Goal: Answer question/provide support: Share knowledge or assist other users

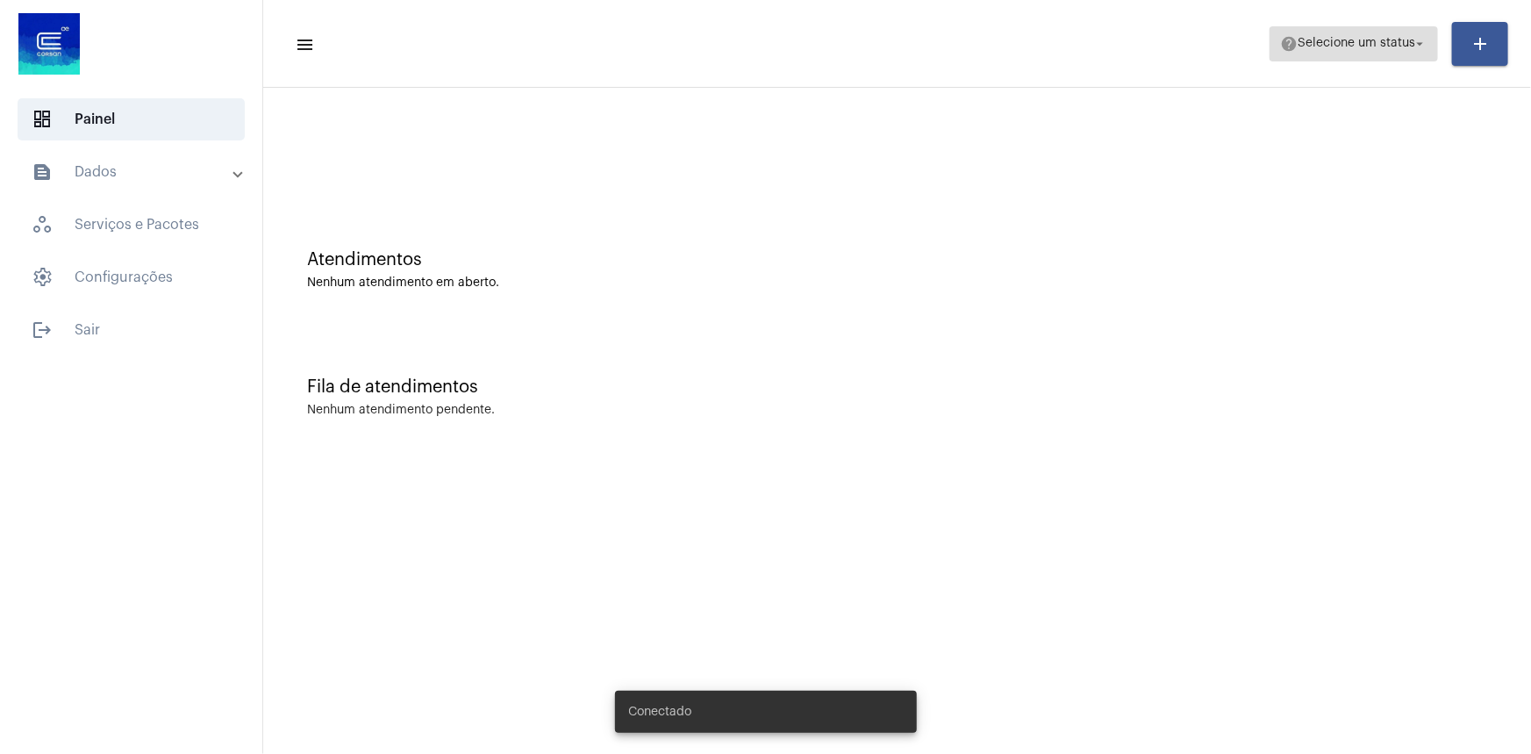
click at [1307, 47] on span "Selecione um status" at bounding box center [1357, 44] width 118 height 12
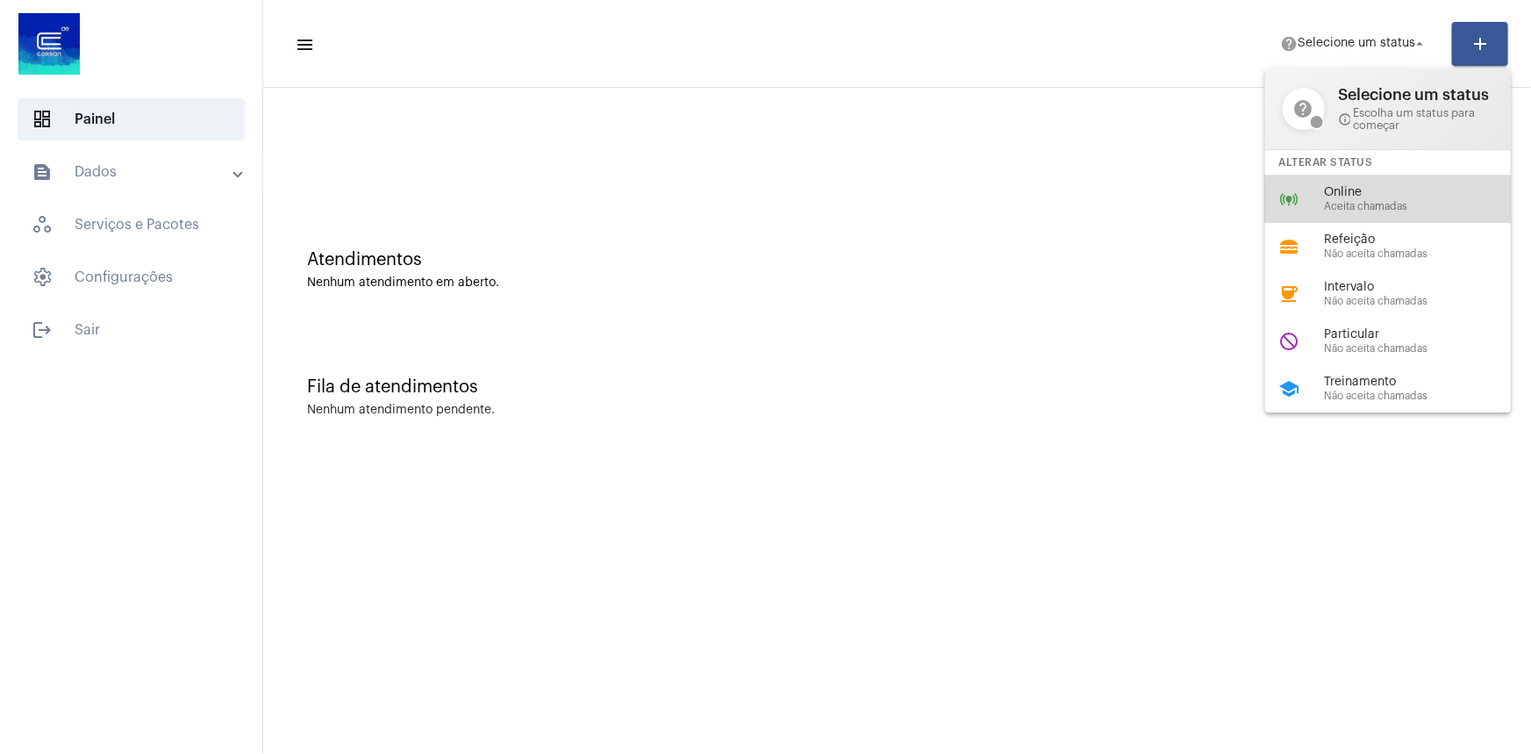
click at [1302, 180] on div "online_prediction Online Aceita chamadas" at bounding box center [1402, 198] width 274 height 47
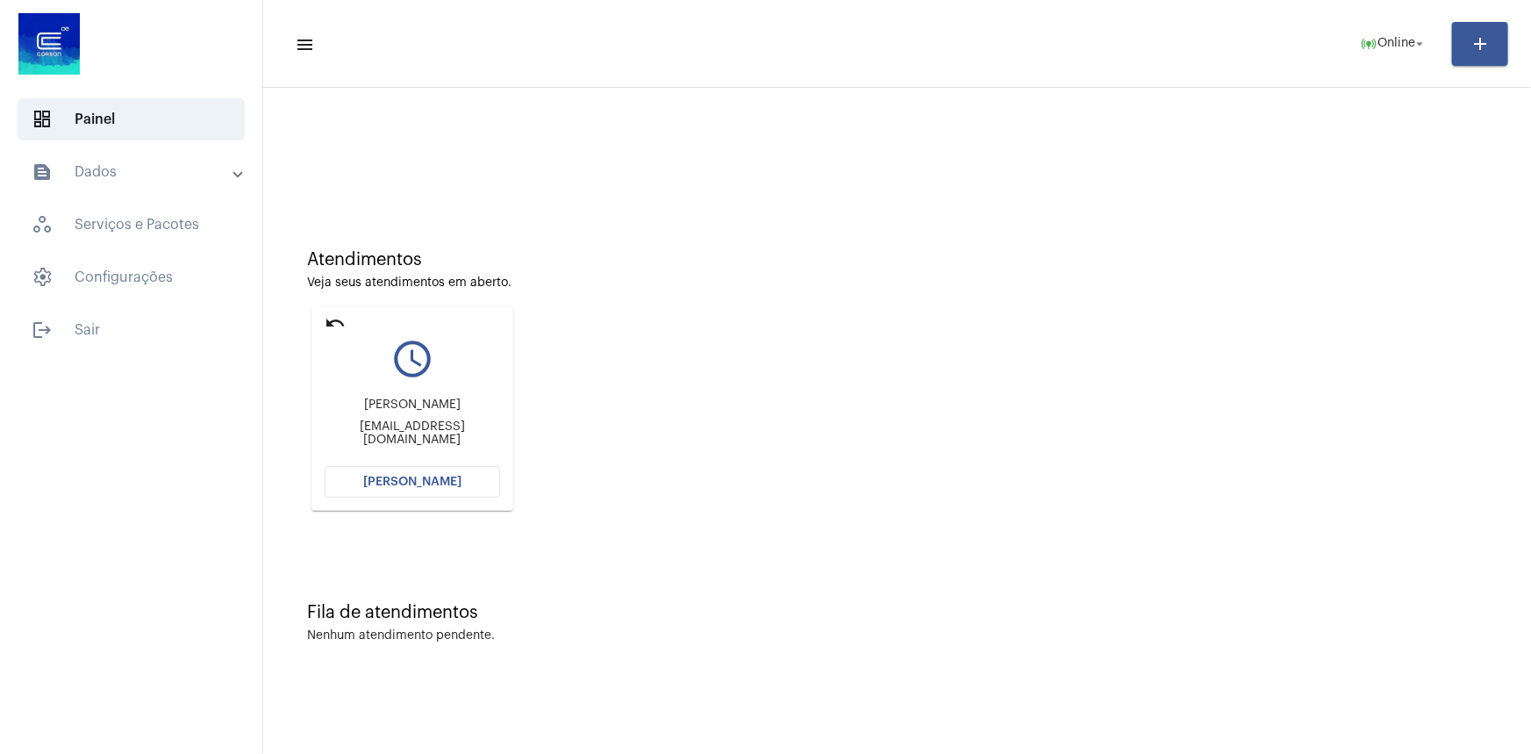
click at [324, 323] on mat-card "undo query_builder Luis [EMAIL_ADDRESS][DOMAIN_NAME] [PERSON_NAME]" at bounding box center [412, 409] width 202 height 204
click at [326, 323] on mat-card "undo query_builder Luis [EMAIL_ADDRESS][DOMAIN_NAME] [PERSON_NAME]" at bounding box center [412, 409] width 202 height 204
click at [328, 324] on mat-icon "undo" at bounding box center [335, 322] width 21 height 21
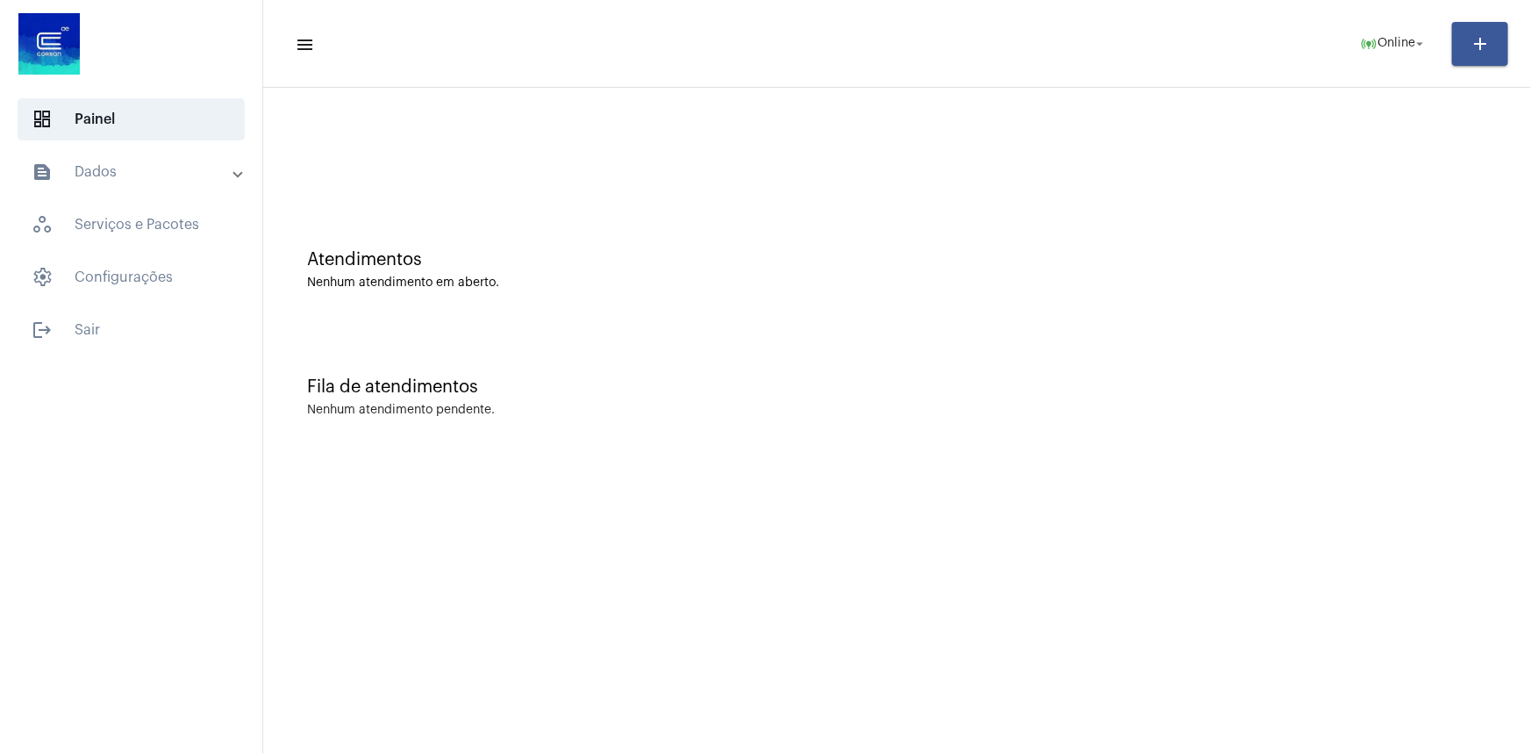
click at [893, 710] on mat-sidenav-content "menu online_prediction Online arrow_drop_down add Atendimentos Nenhum atendimen…" at bounding box center [897, 377] width 1268 height 754
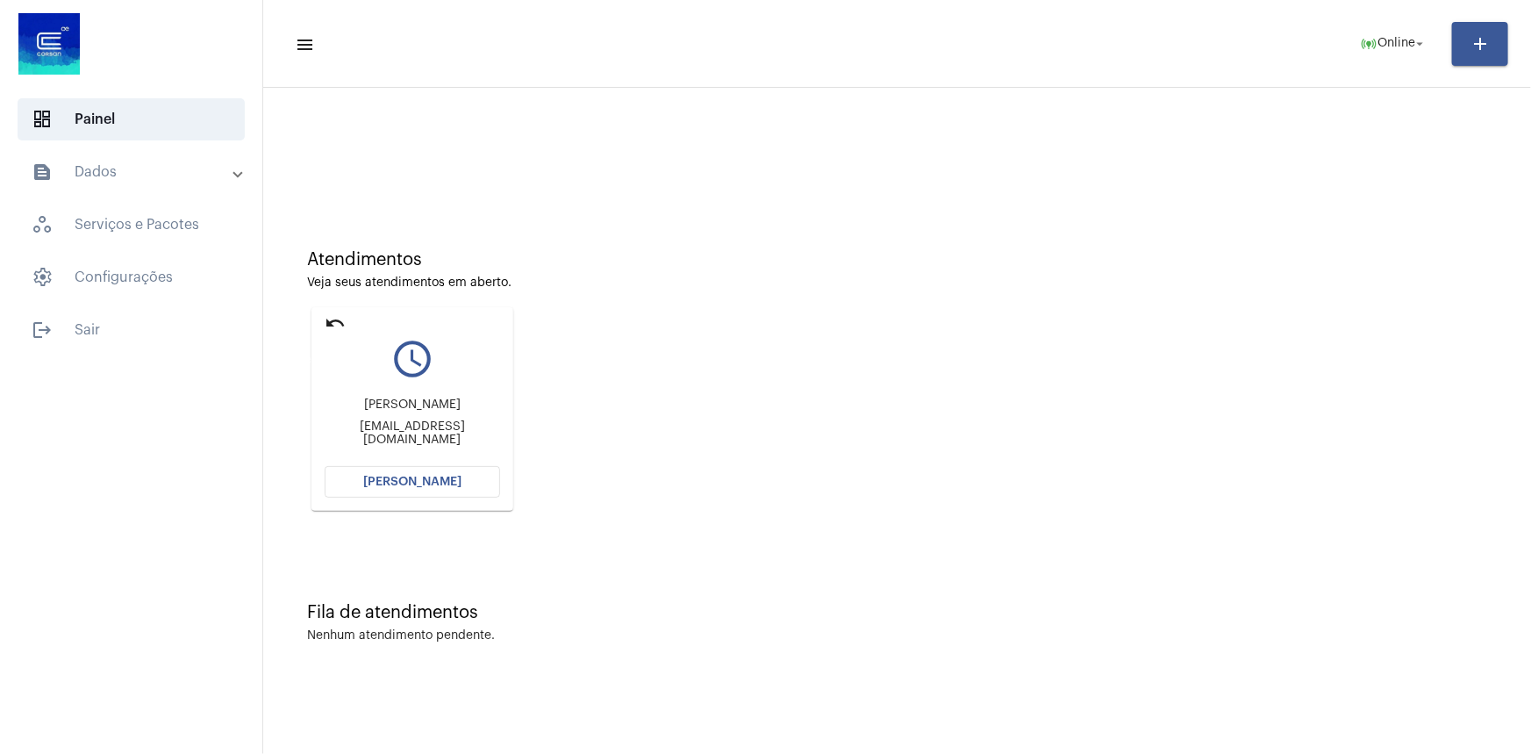
click at [336, 317] on mat-icon "undo" at bounding box center [335, 322] width 21 height 21
click at [338, 324] on mat-icon "undo" at bounding box center [335, 322] width 21 height 21
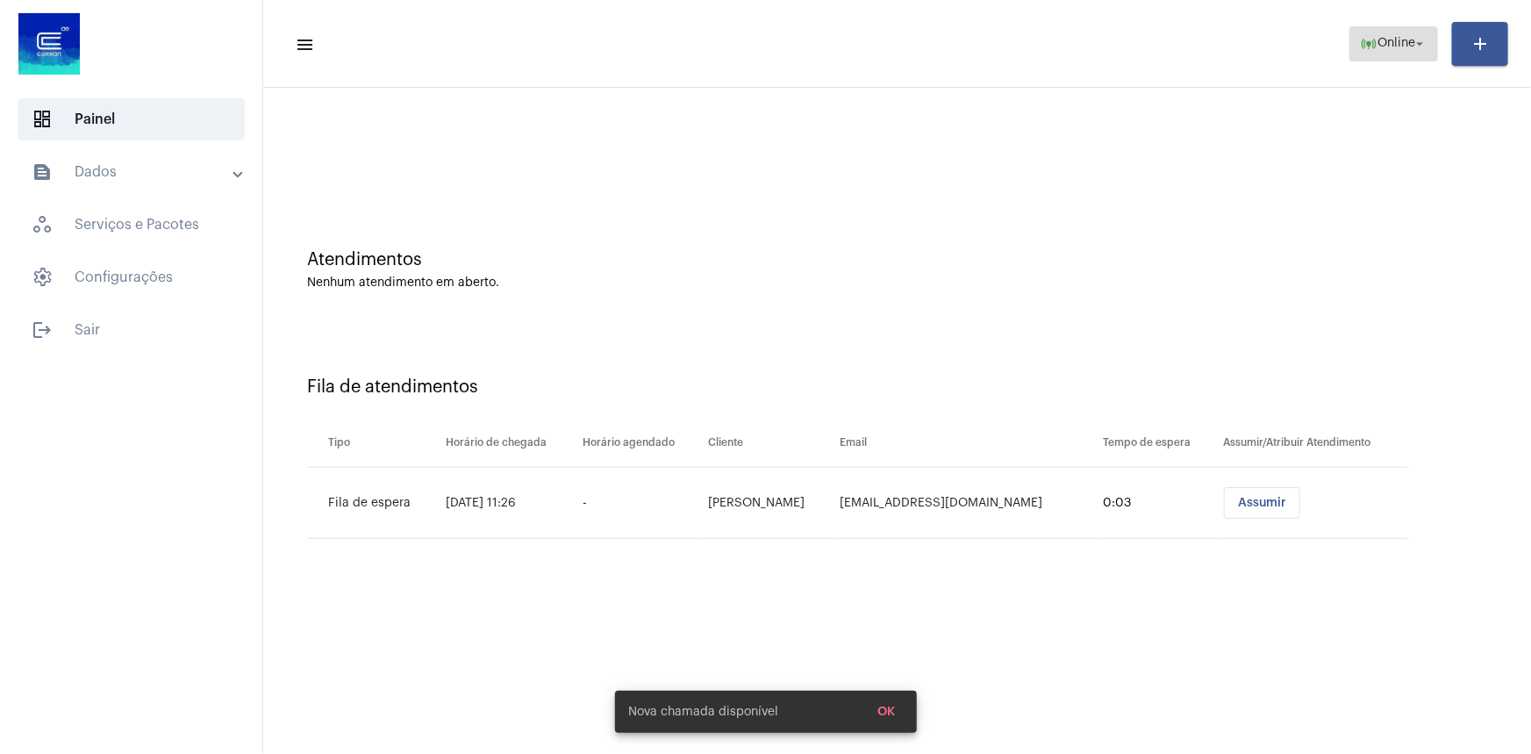
click at [1379, 47] on span "Online" at bounding box center [1397, 44] width 38 height 12
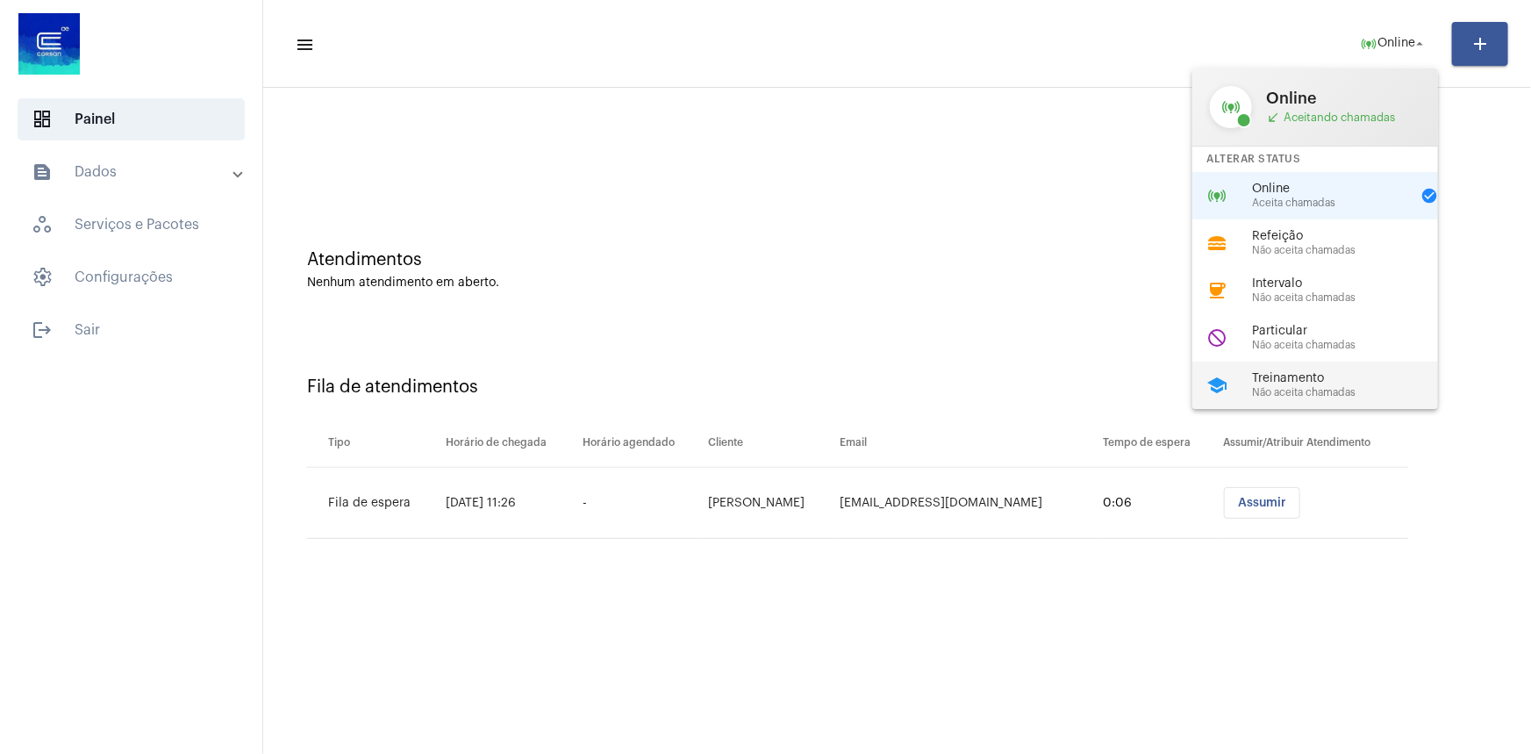
drag, startPoint x: 1306, startPoint y: 299, endPoint x: 1322, endPoint y: 370, distance: 73.0
click at [1322, 370] on div "online_prediction Online call_received Aceitando chamadas Alterar Status online…" at bounding box center [1315, 238] width 246 height 340
click at [1322, 370] on div "Fila de atendimentos Tipo Horário de chegada Horário agendado Cliente Email Tem…" at bounding box center [897, 451] width 1250 height 253
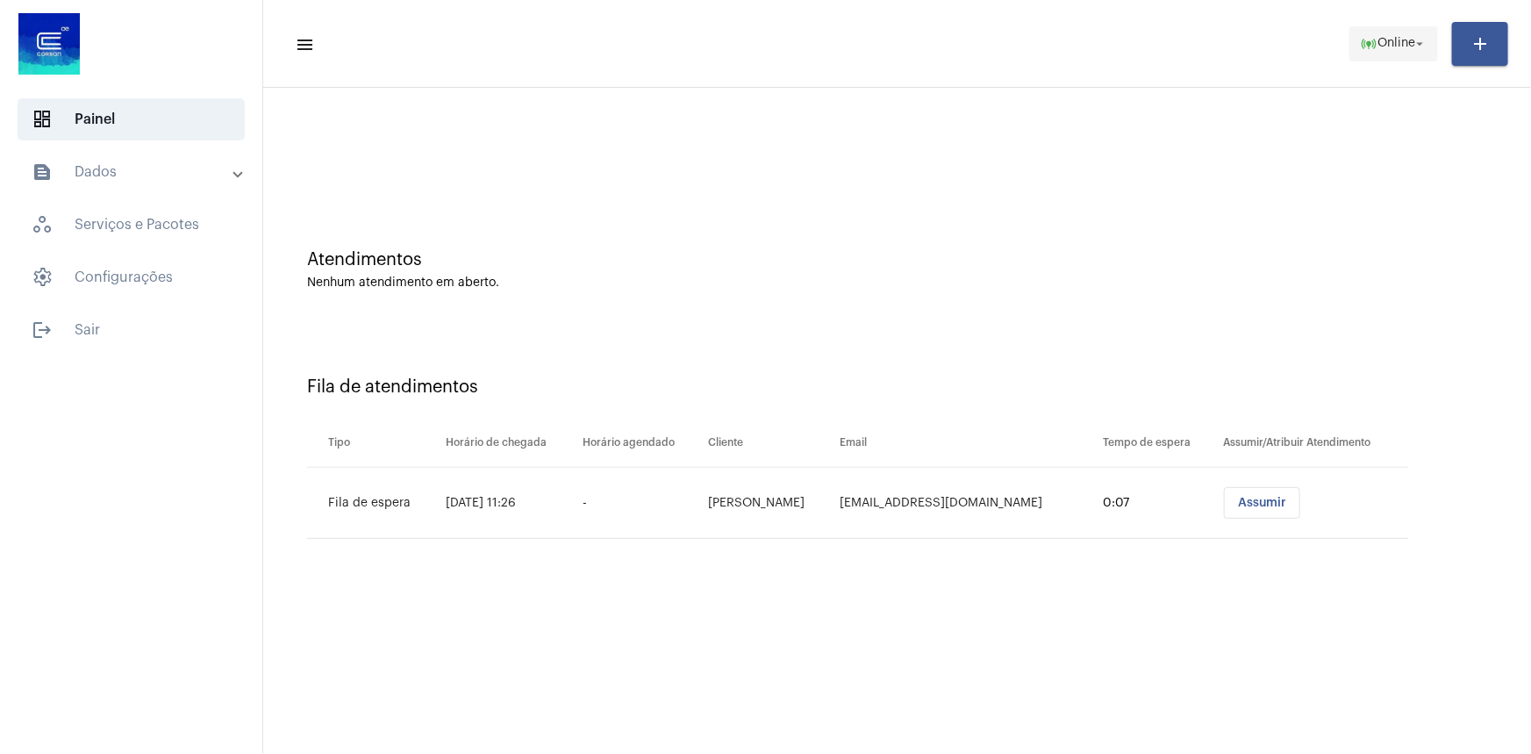
click at [1374, 59] on span "online_prediction Online arrow_drop_down" at bounding box center [1394, 43] width 68 height 32
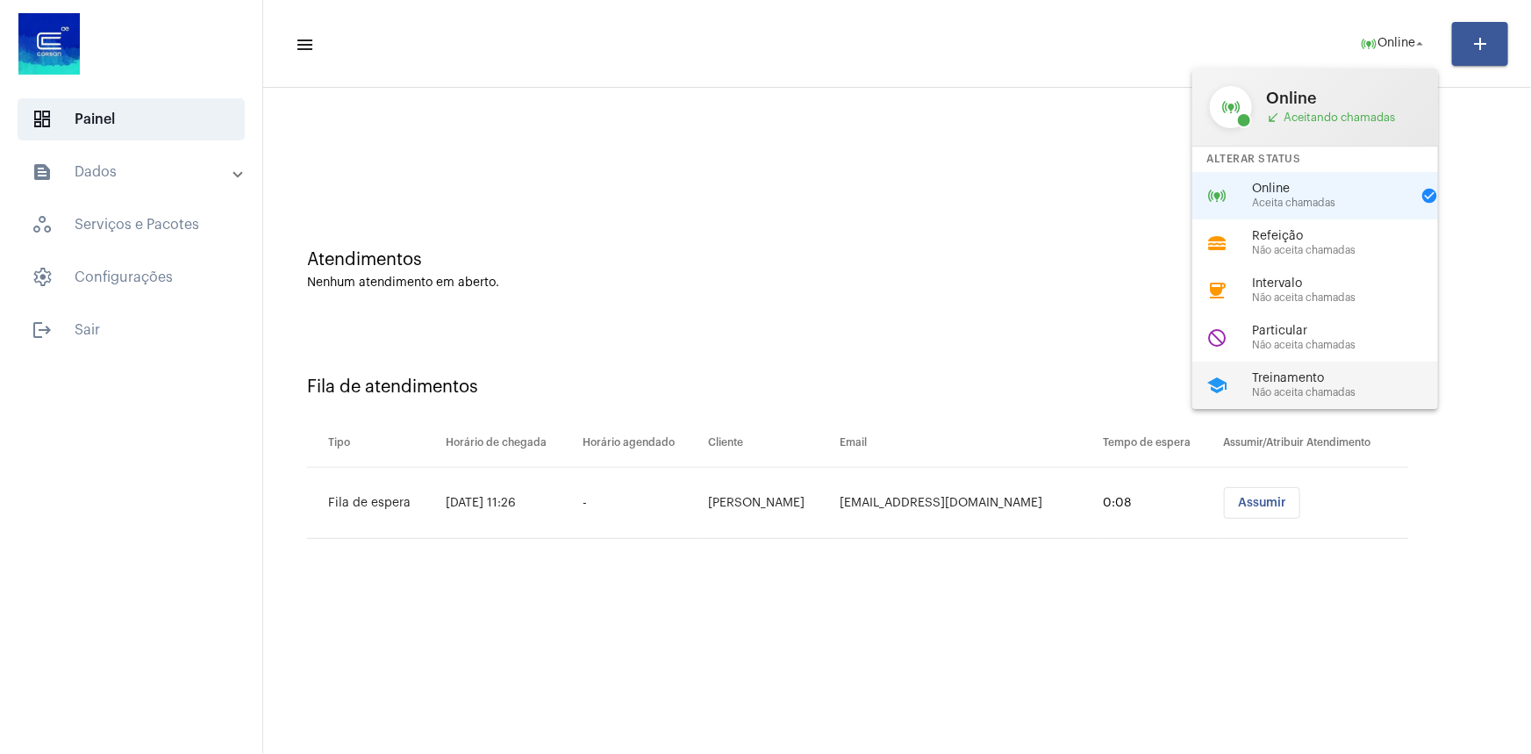
click at [1340, 380] on span "Treinamento" at bounding box center [1352, 378] width 200 height 13
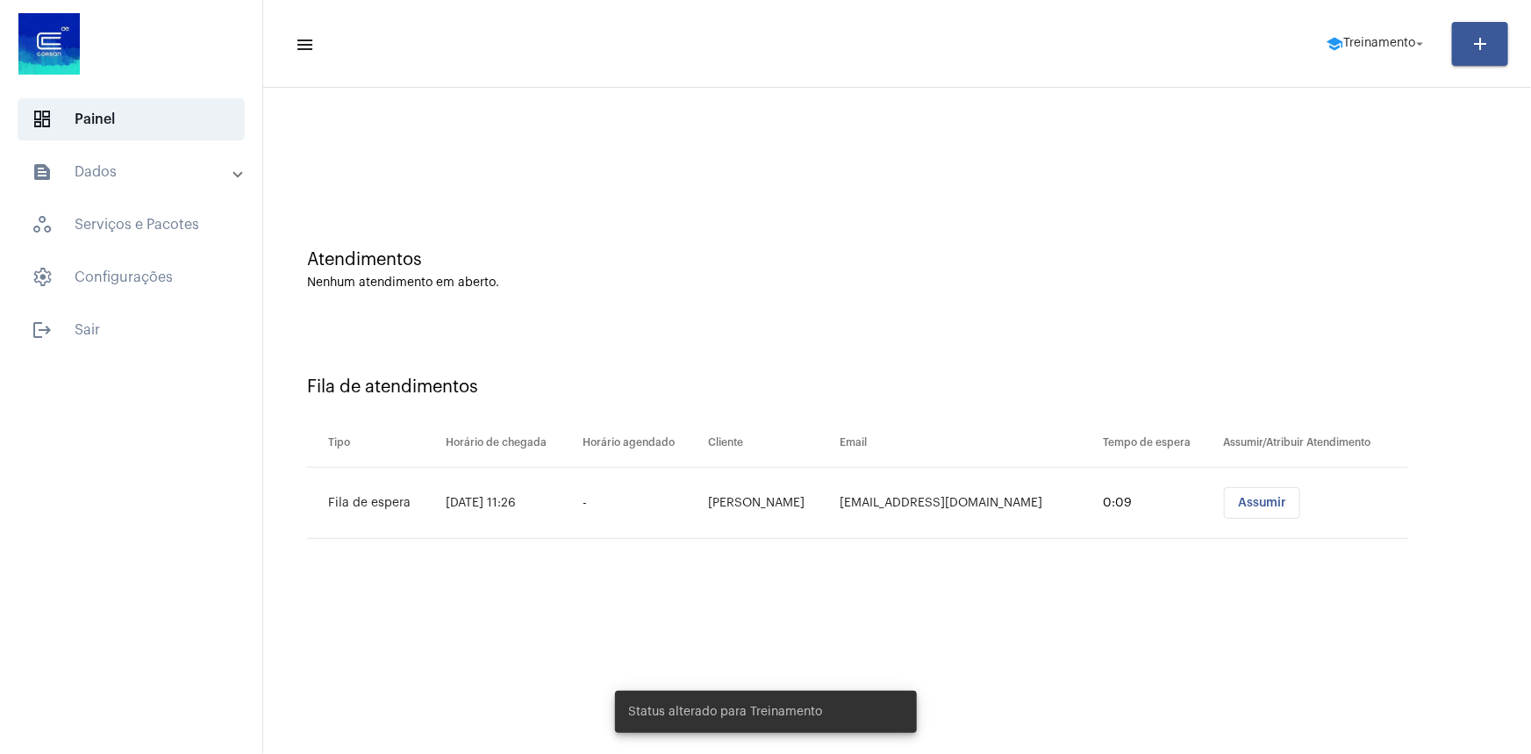
click at [1001, 178] on div at bounding box center [897, 147] width 1250 height 101
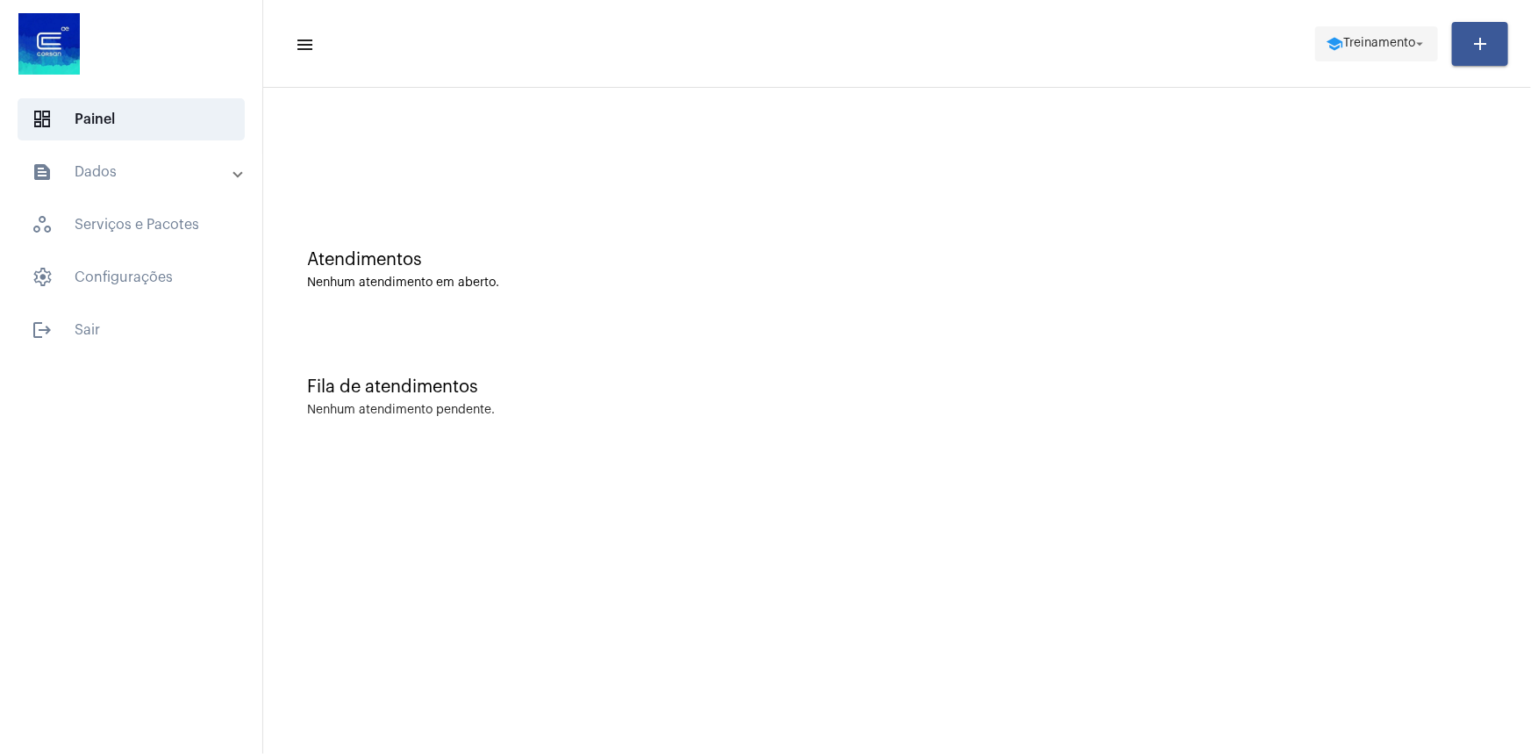
click at [1399, 47] on span "Treinamento" at bounding box center [1379, 44] width 72 height 12
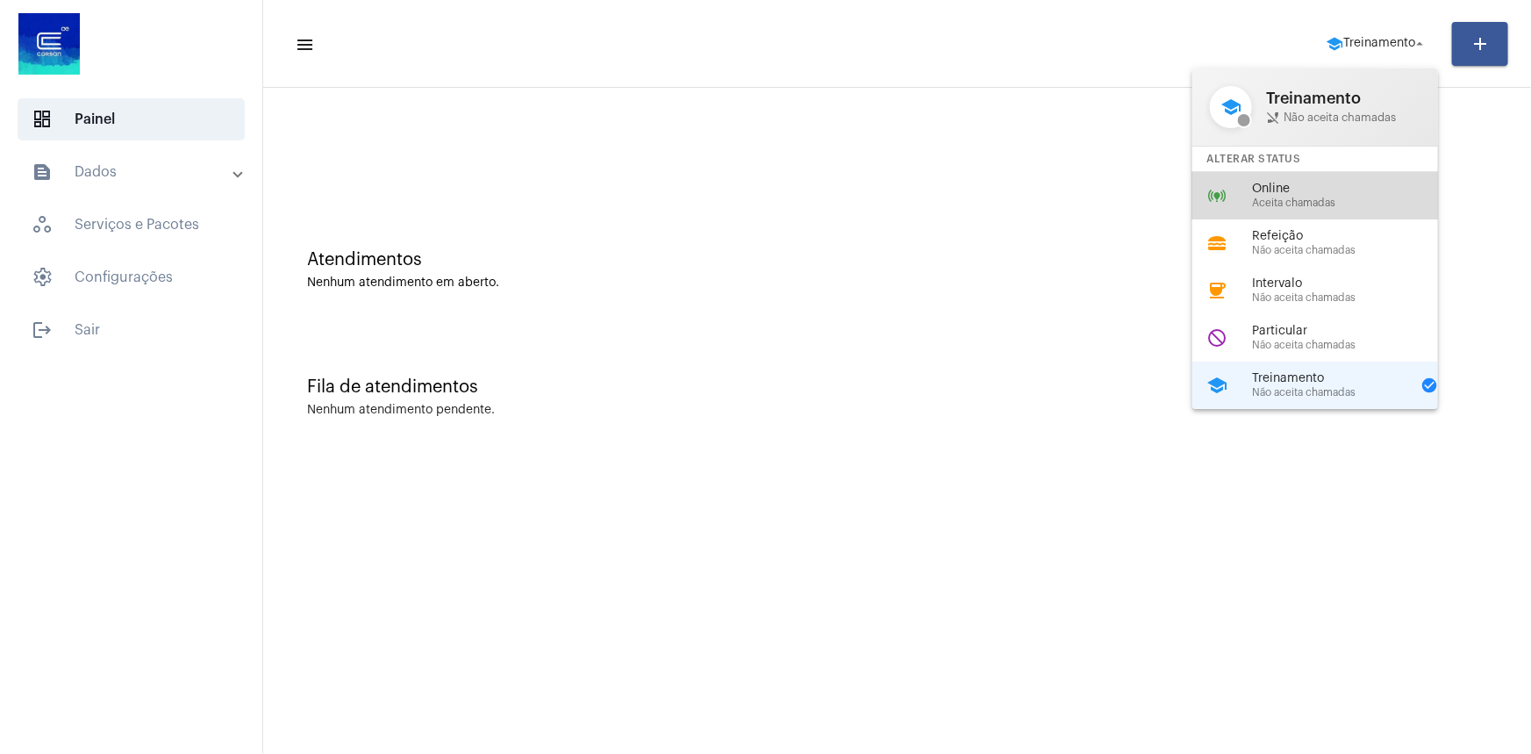
click at [1303, 183] on span "Online" at bounding box center [1352, 189] width 200 height 13
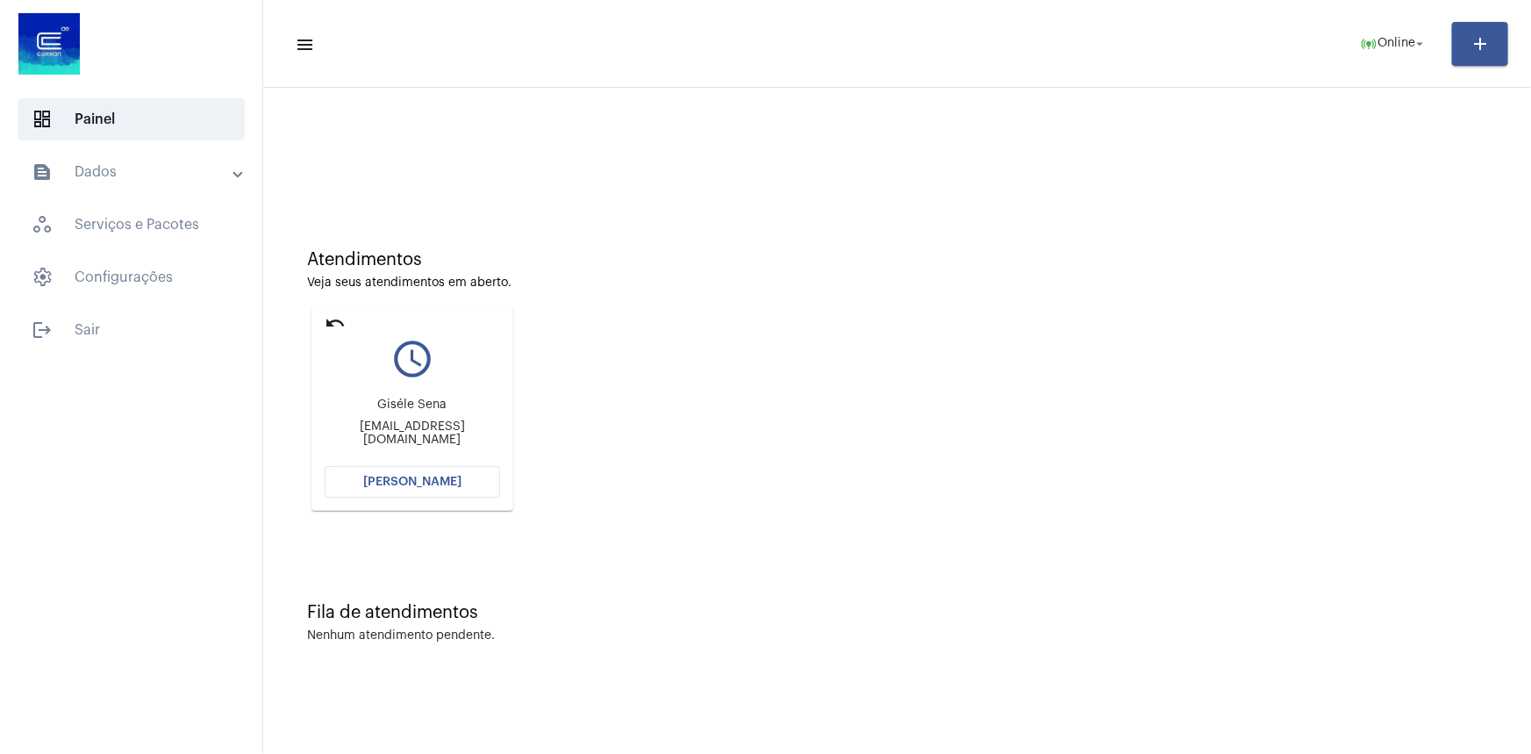
click at [325, 308] on mat-card "undo query_builder [PERSON_NAME] [PERSON_NAME][EMAIL_ADDRESS][DOMAIN_NAME] [PER…" at bounding box center [412, 409] width 202 height 204
click at [333, 314] on mat-icon "undo" at bounding box center [335, 322] width 21 height 21
click at [343, 322] on mat-icon "undo" at bounding box center [335, 322] width 21 height 21
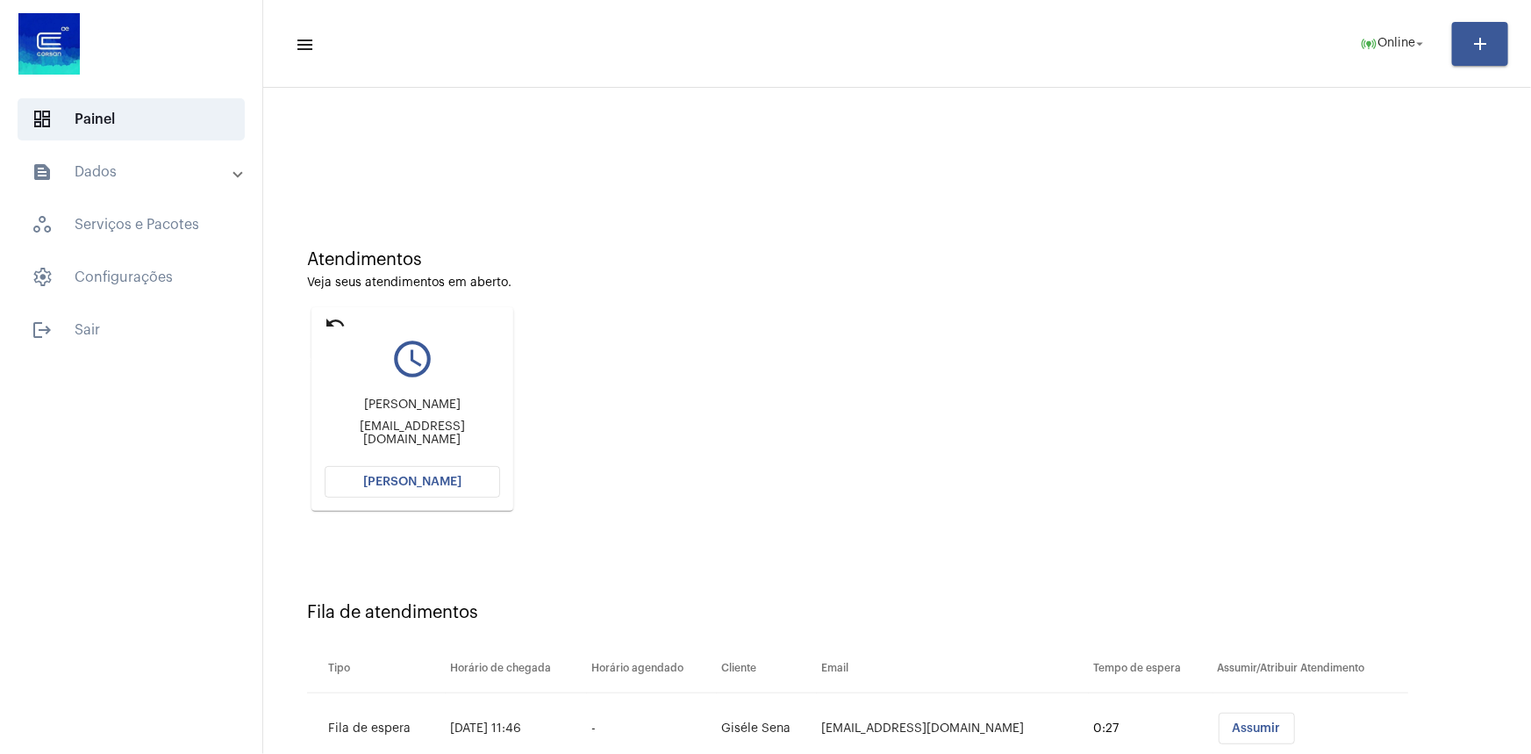
click at [343, 321] on mat-icon "undo" at bounding box center [335, 322] width 21 height 21
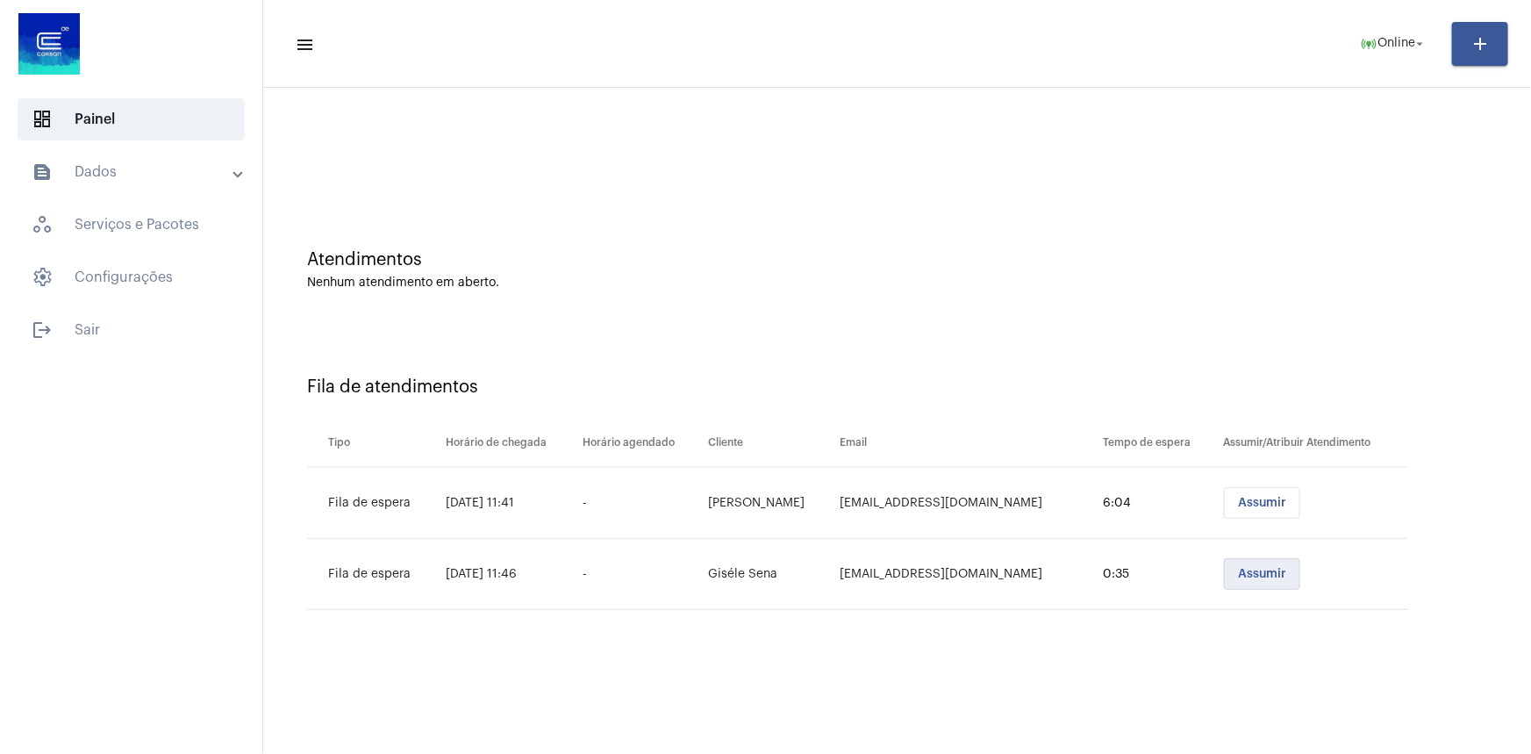
click at [1274, 571] on span "Assumir" at bounding box center [1262, 574] width 48 height 12
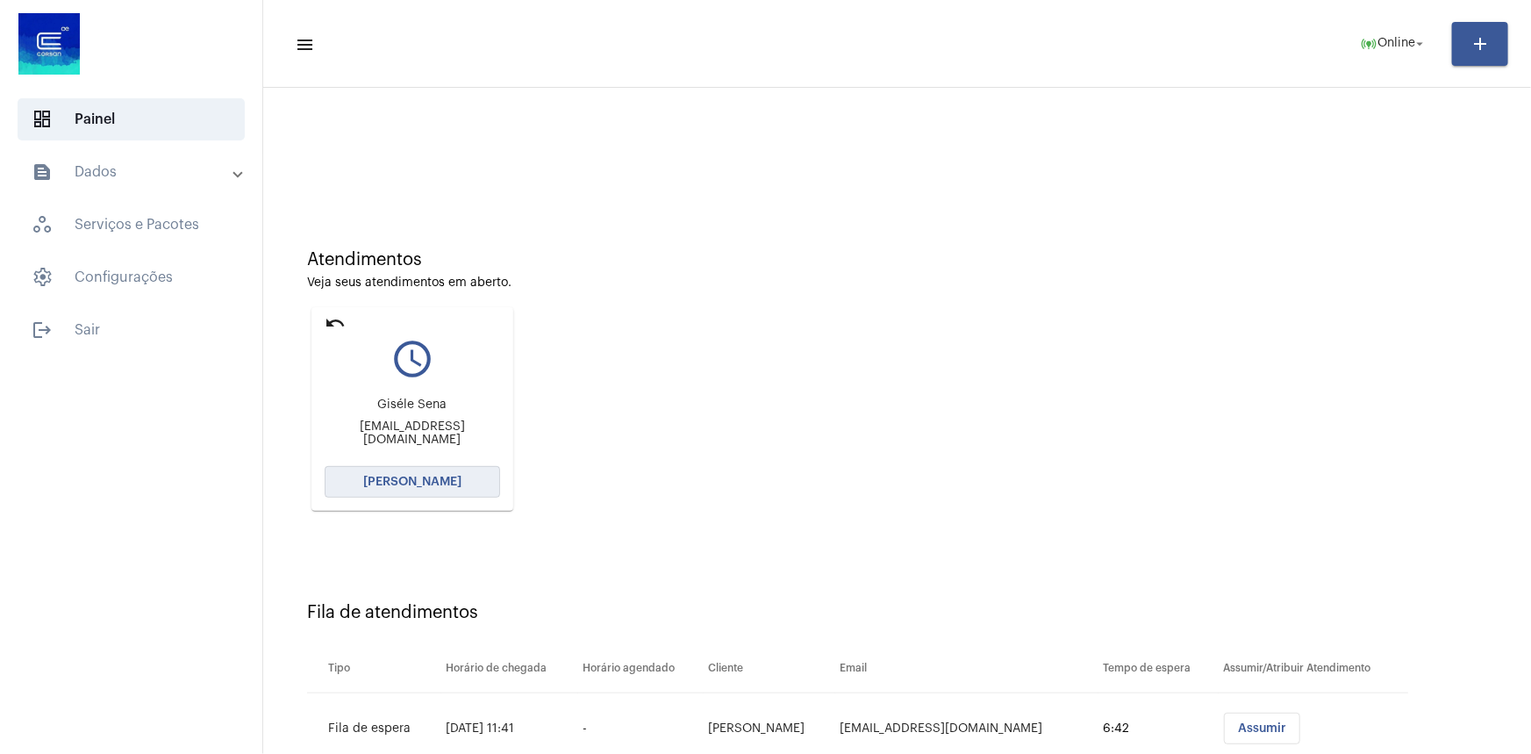
click at [438, 482] on span "[PERSON_NAME]" at bounding box center [412, 482] width 98 height 12
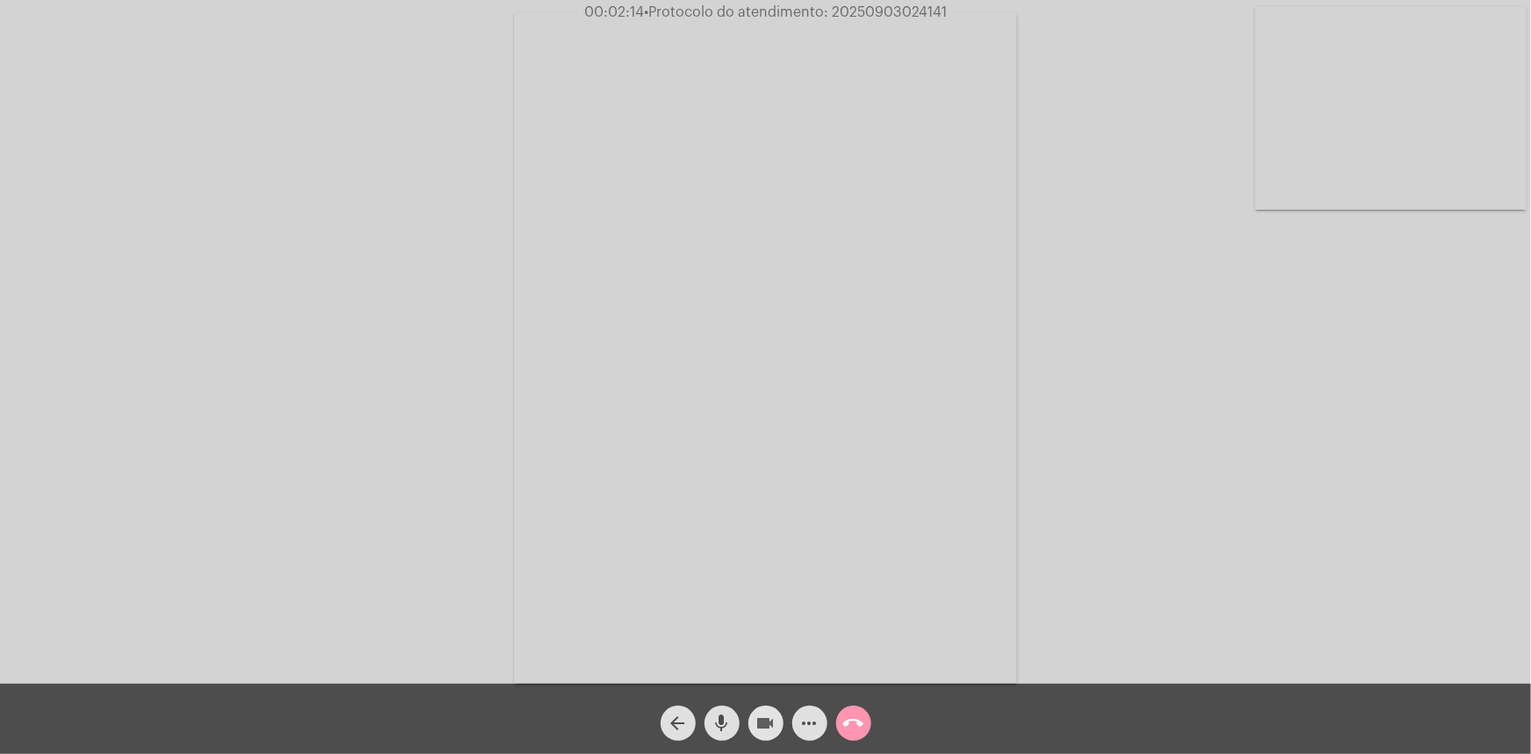
click at [777, 721] on button "videocam" at bounding box center [765, 722] width 35 height 35
click at [760, 725] on mat-icon "videocam_off" at bounding box center [765, 722] width 21 height 21
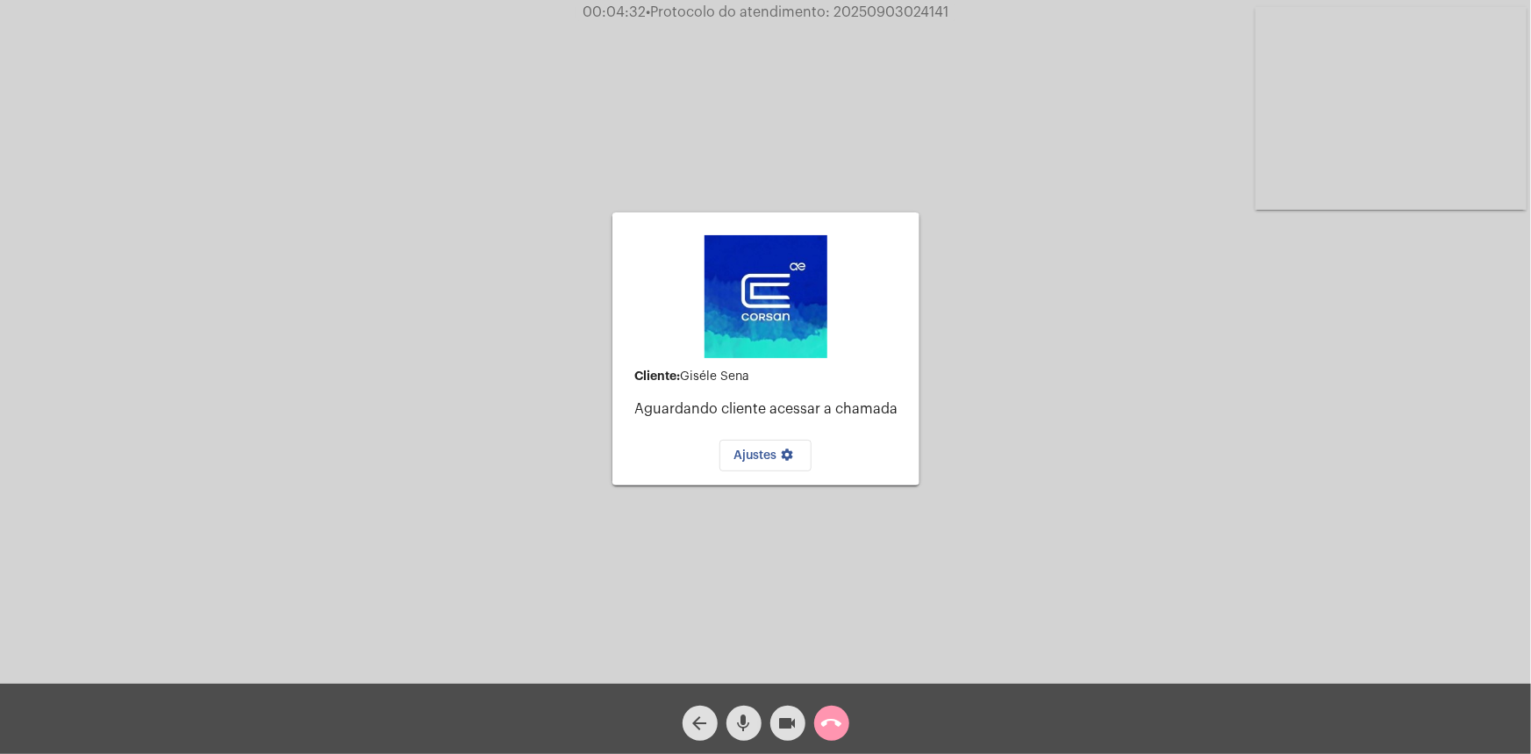
click at [1220, 158] on div "Cliente: Giséle [PERSON_NAME] cliente acessar a chamada Ajustes settings Acessa…" at bounding box center [766, 346] width 1528 height 684
click at [1308, 113] on video at bounding box center [1391, 108] width 271 height 203
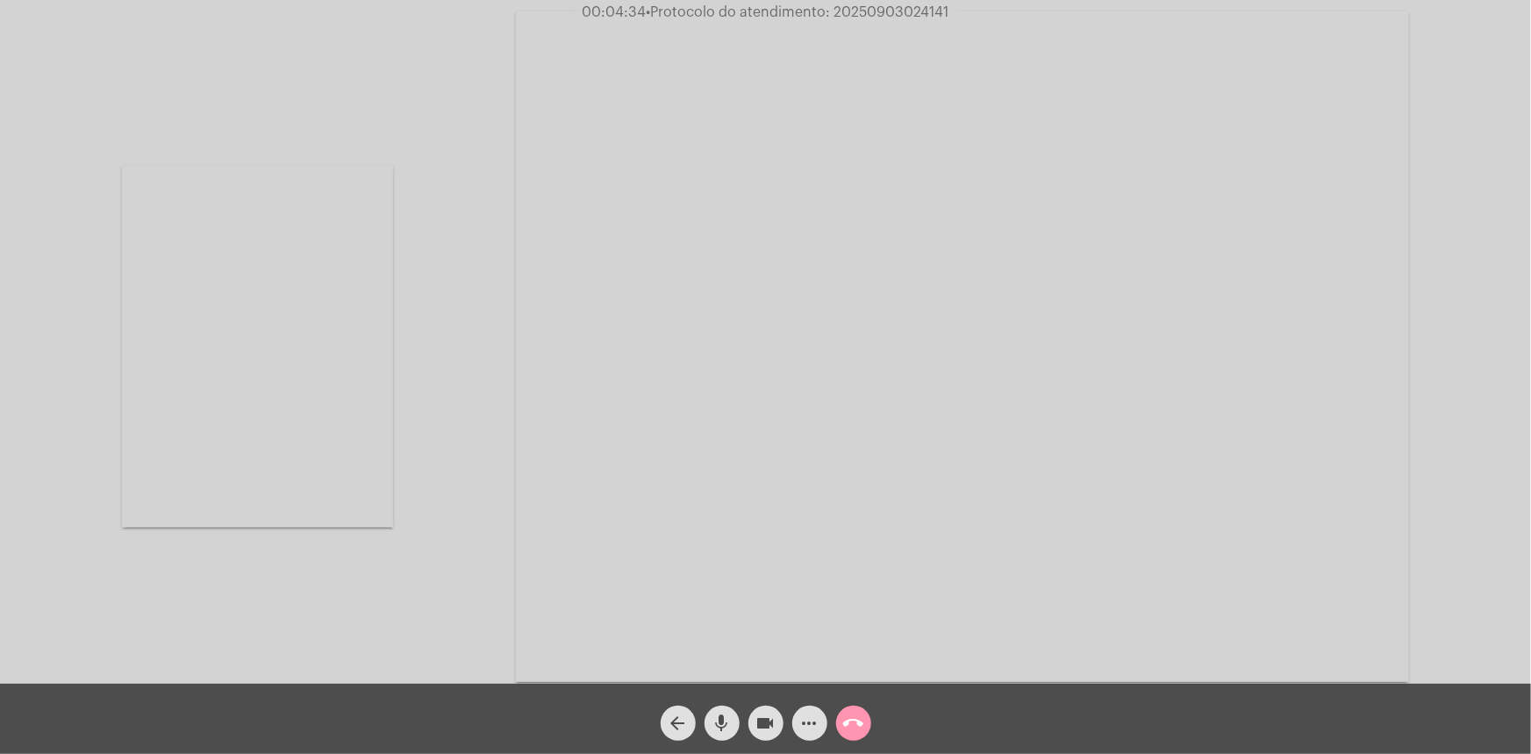
click at [1074, 254] on video at bounding box center [962, 346] width 893 height 670
click at [513, 218] on video at bounding box center [348, 346] width 503 height 670
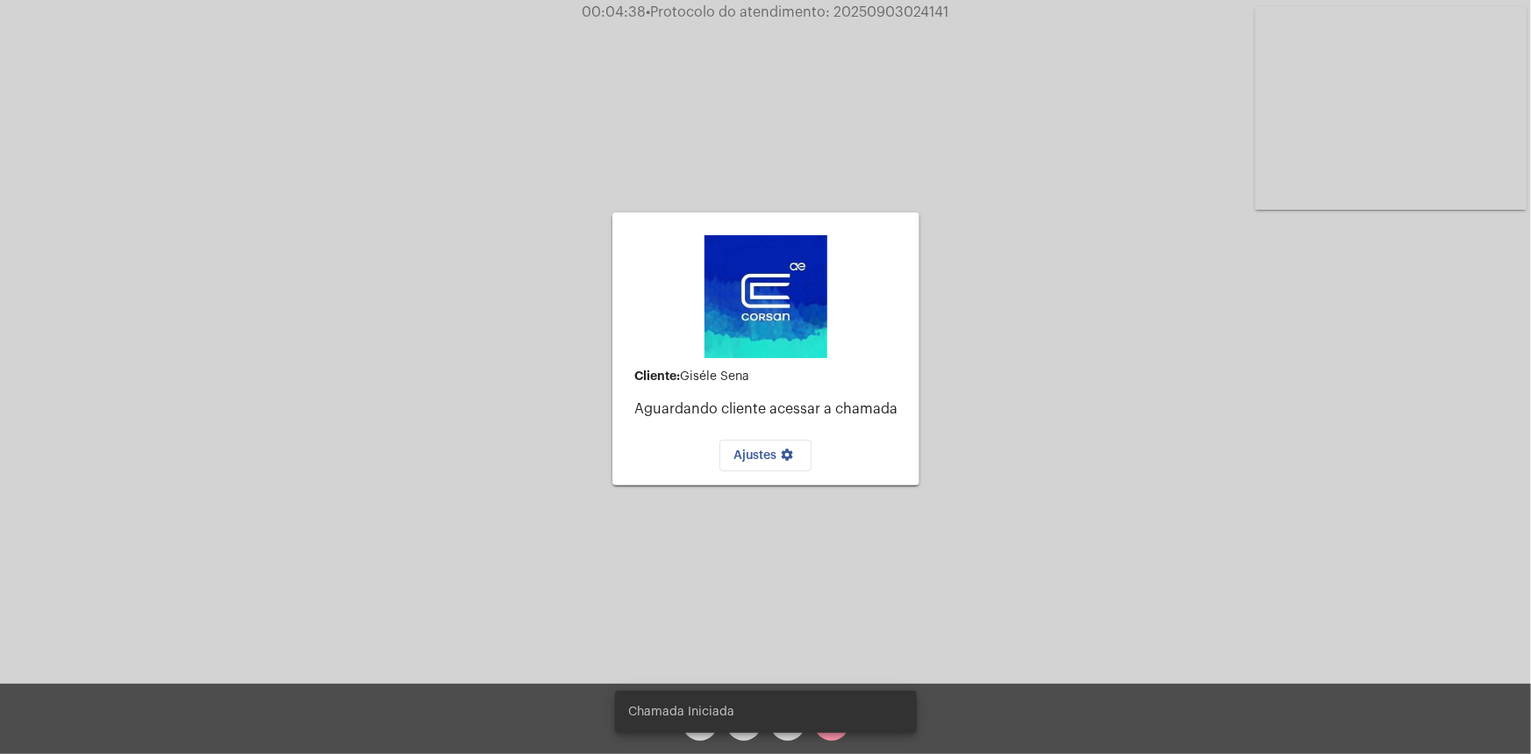
click at [768, 150] on div "Cliente: Giséle [PERSON_NAME] cliente acessar a chamada Ajustes settings" at bounding box center [765, 348] width 307 height 679
click at [1351, 134] on video at bounding box center [1391, 108] width 271 height 203
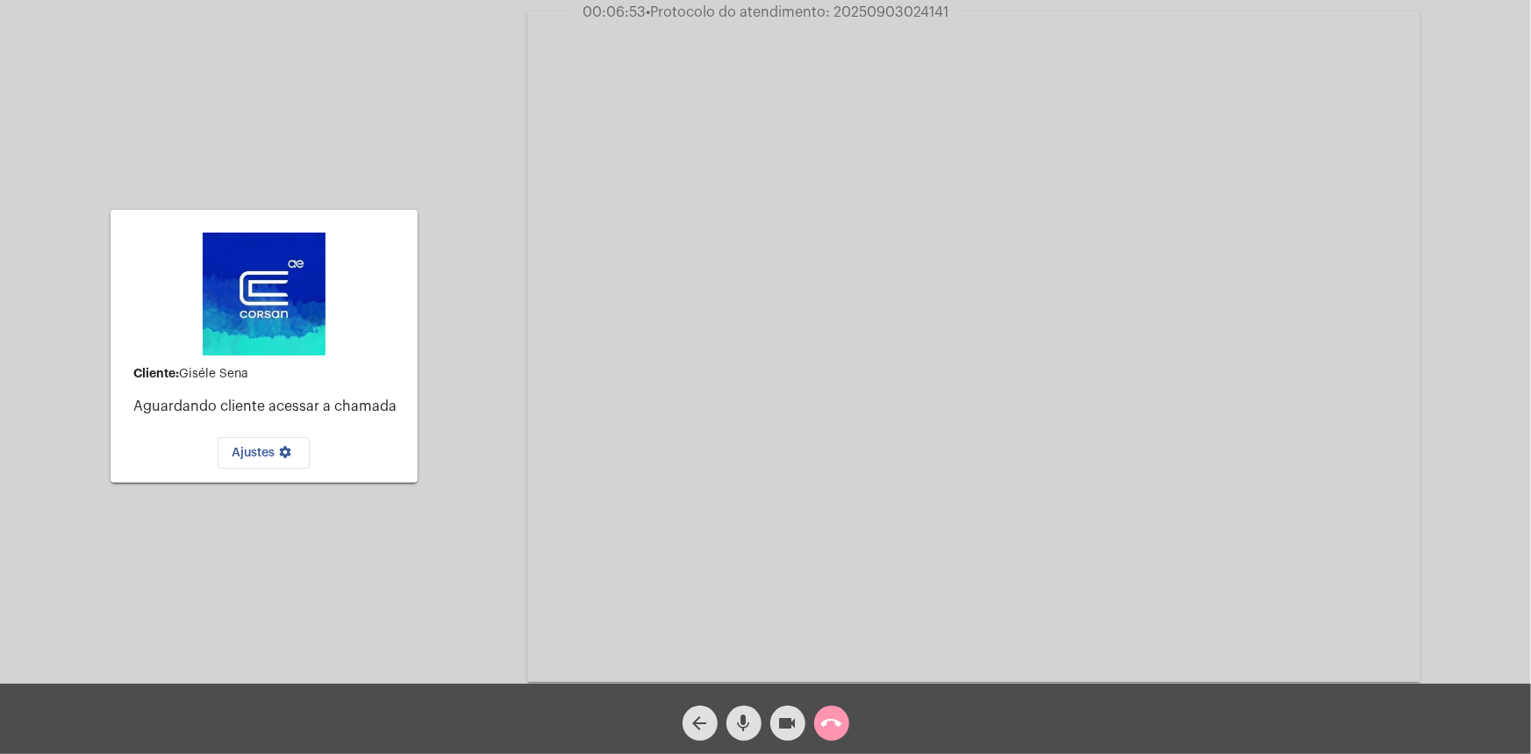
click at [556, 200] on video at bounding box center [973, 346] width 893 height 670
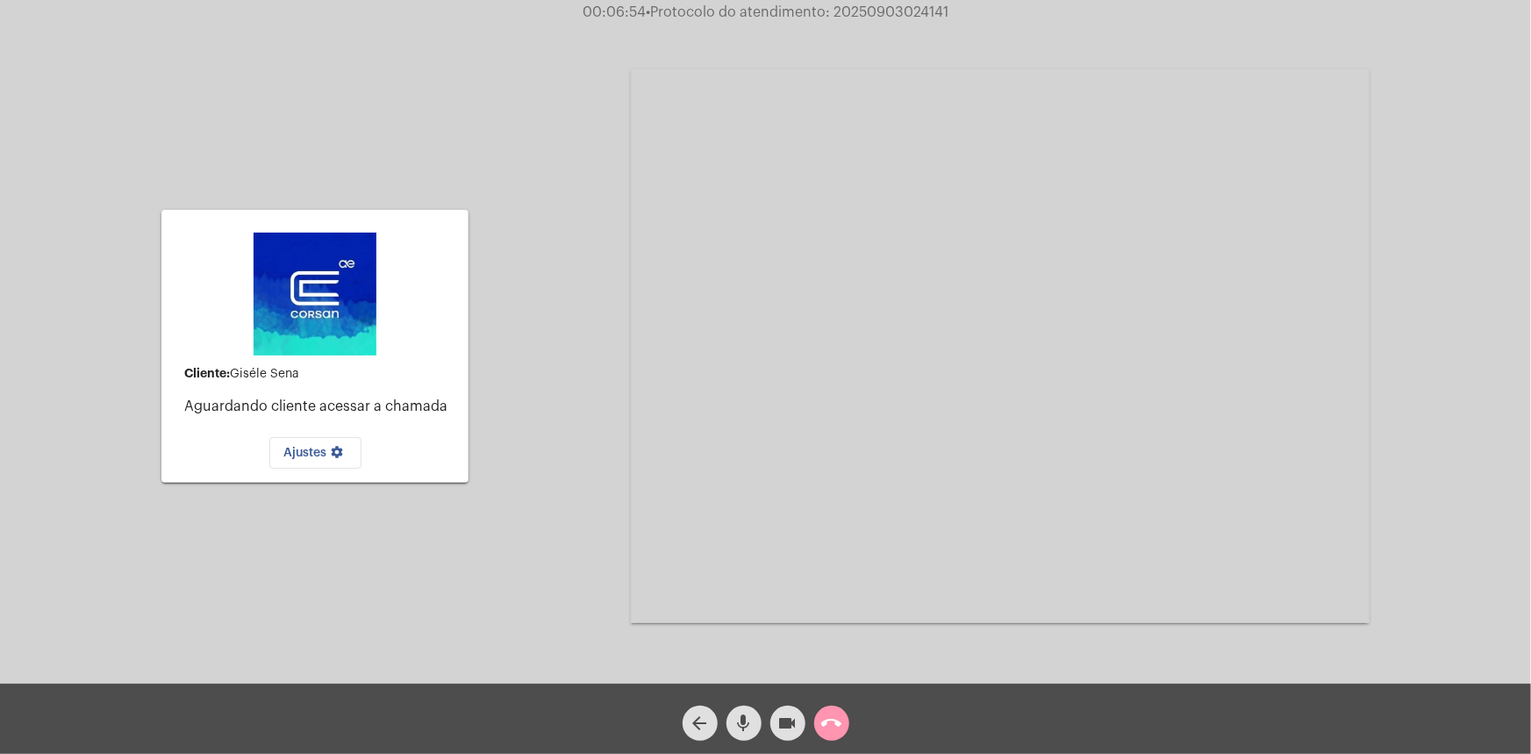
click at [712, 175] on video at bounding box center [1000, 346] width 739 height 554
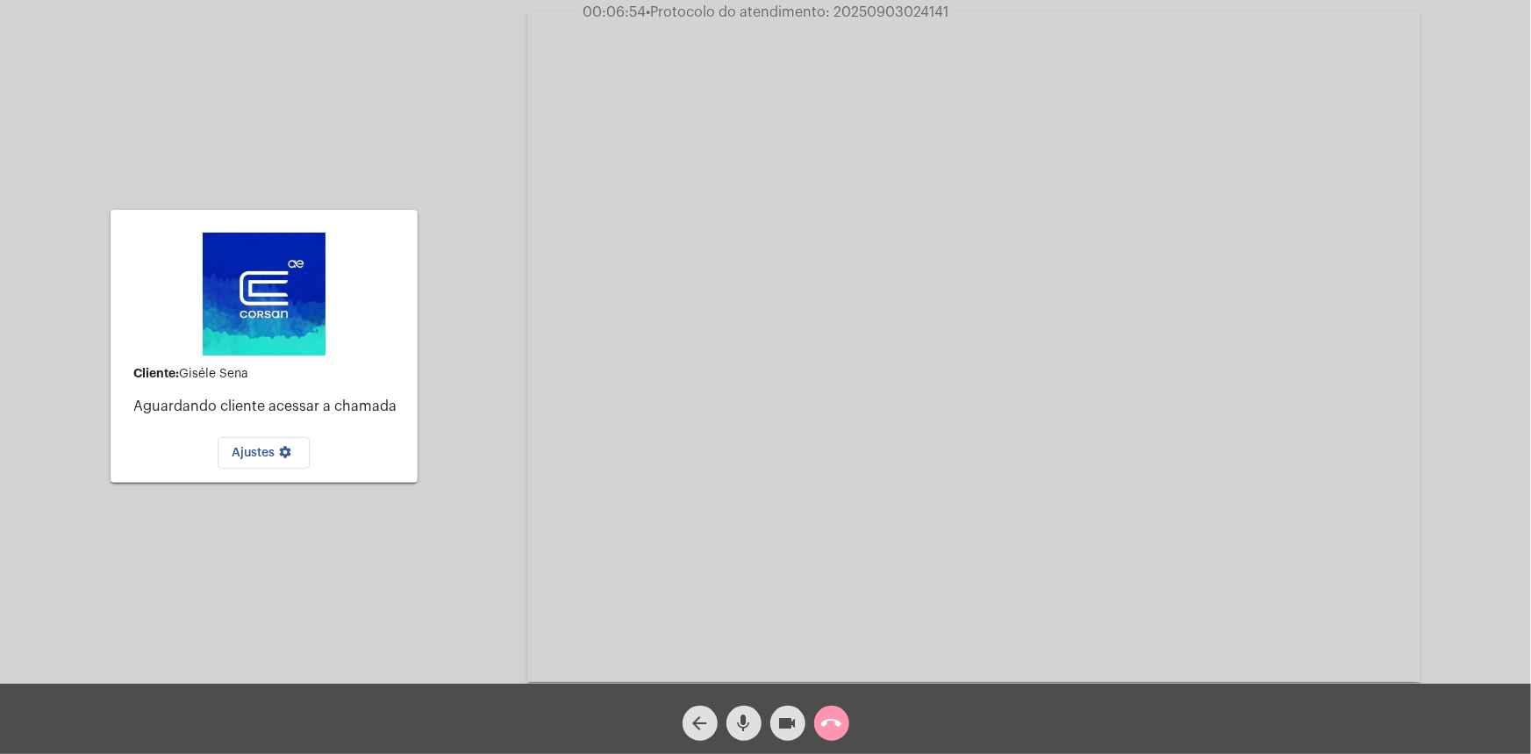
click at [412, 125] on div "Cliente: Giséle [PERSON_NAME] cliente acessar a chamada Ajustes settings" at bounding box center [264, 346] width 307 height 679
click at [318, 289] on img at bounding box center [264, 294] width 123 height 123
drag, startPoint x: 289, startPoint y: 307, endPoint x: 549, endPoint y: 306, distance: 260.6
click at [290, 307] on img at bounding box center [264, 294] width 123 height 123
click at [881, 299] on video at bounding box center [973, 346] width 893 height 670
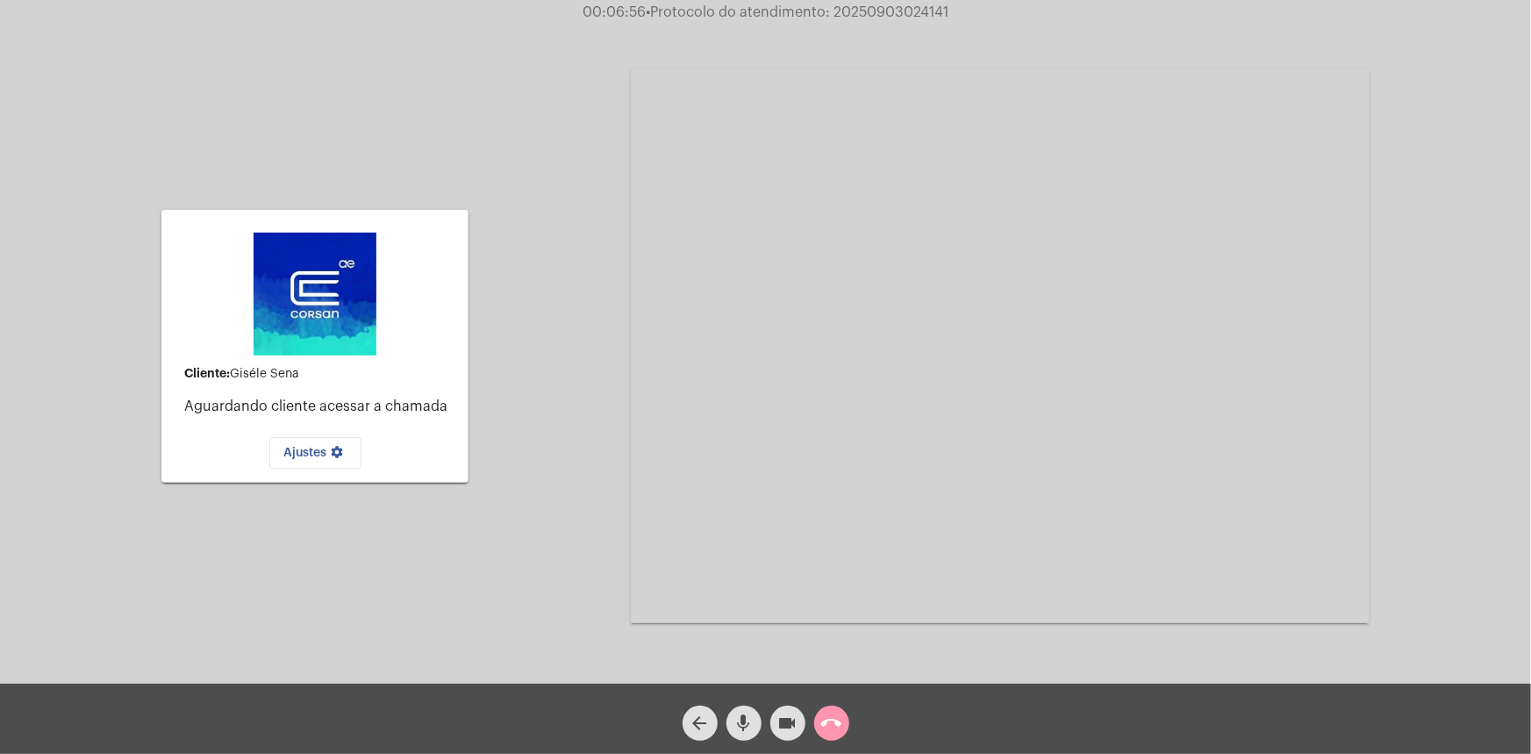
click at [1045, 258] on video at bounding box center [1000, 346] width 739 height 554
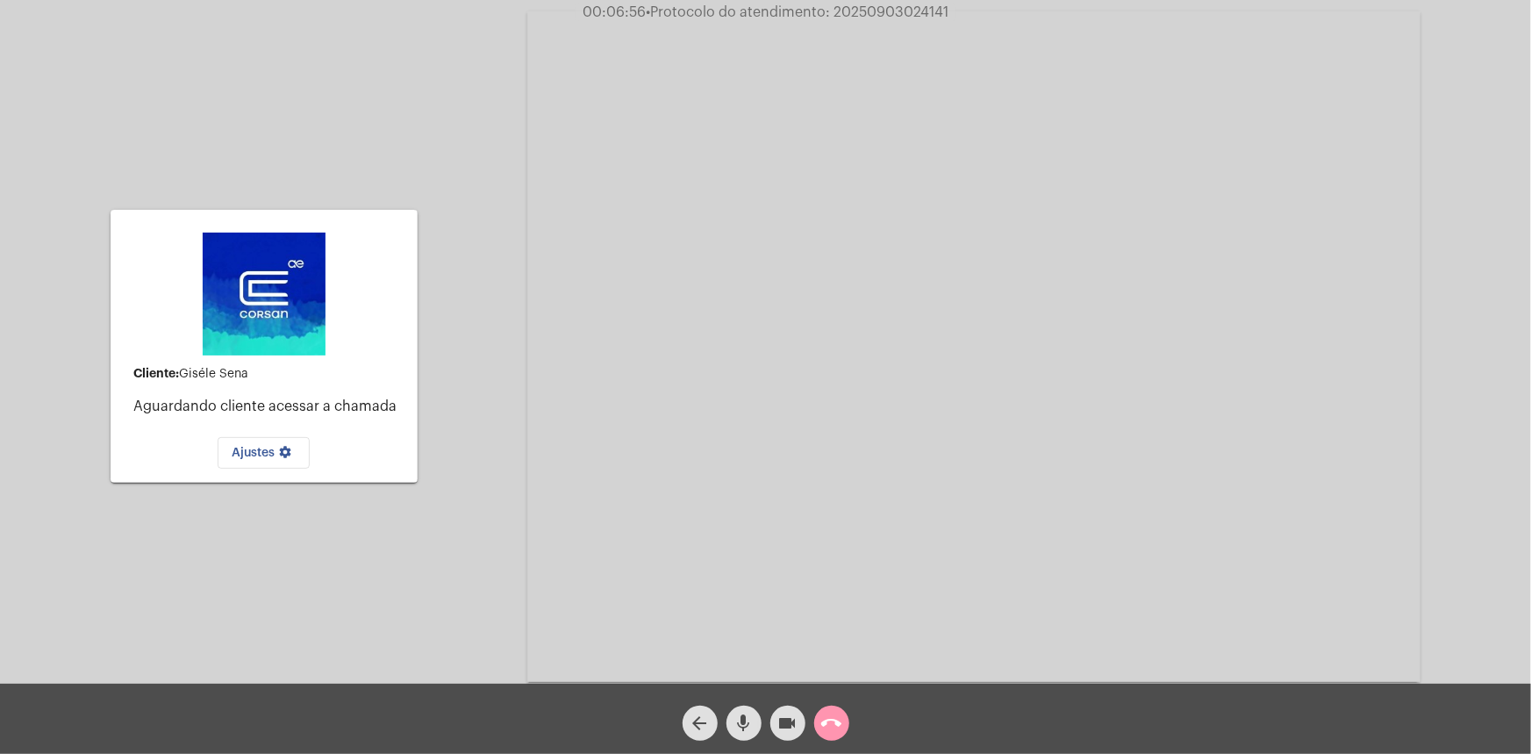
click at [1045, 258] on video at bounding box center [973, 346] width 893 height 670
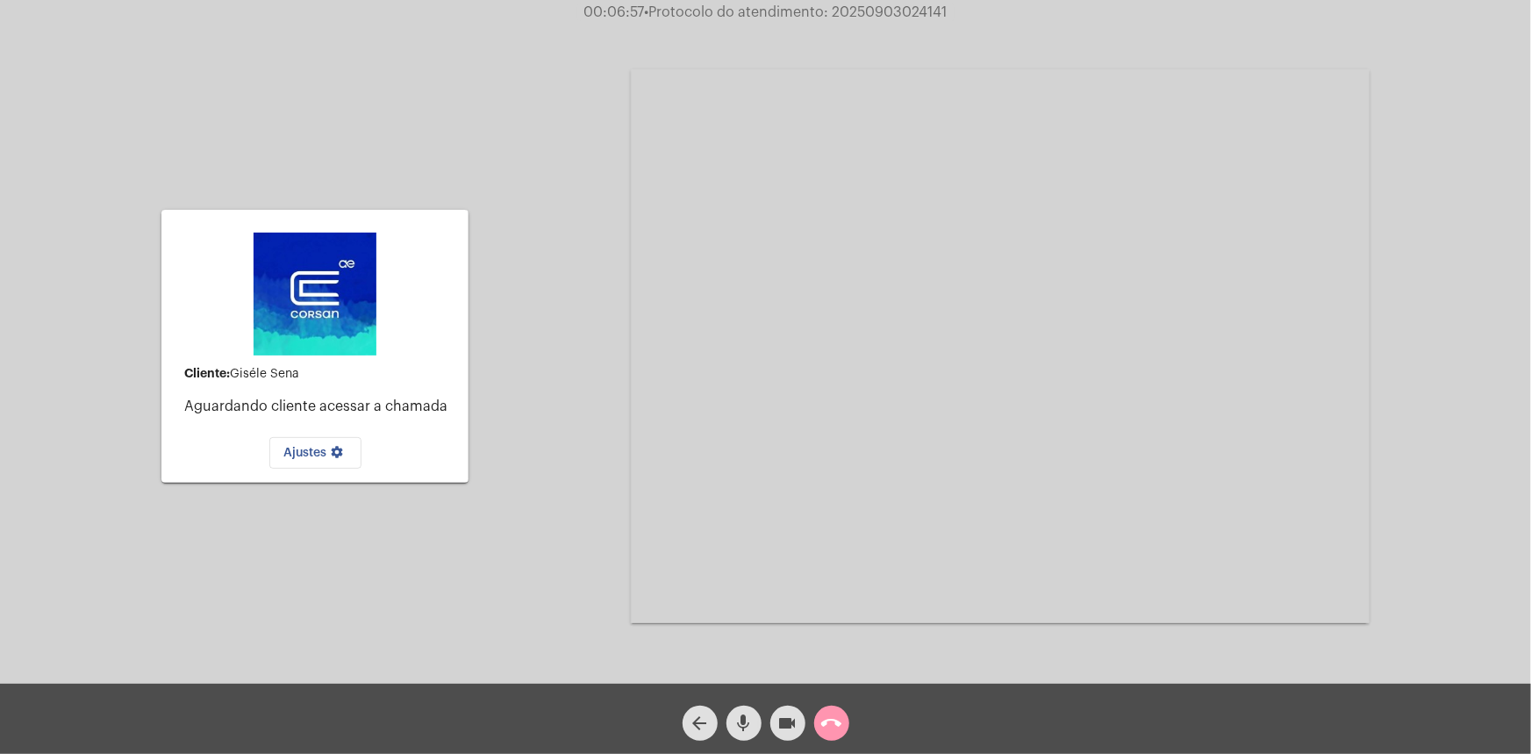
click at [281, 297] on img at bounding box center [315, 294] width 123 height 123
click at [841, 742] on div "arrow_back mic videocam call_end" at bounding box center [765, 719] width 1531 height 70
click at [828, 719] on mat-icon "call_end" at bounding box center [831, 722] width 21 height 21
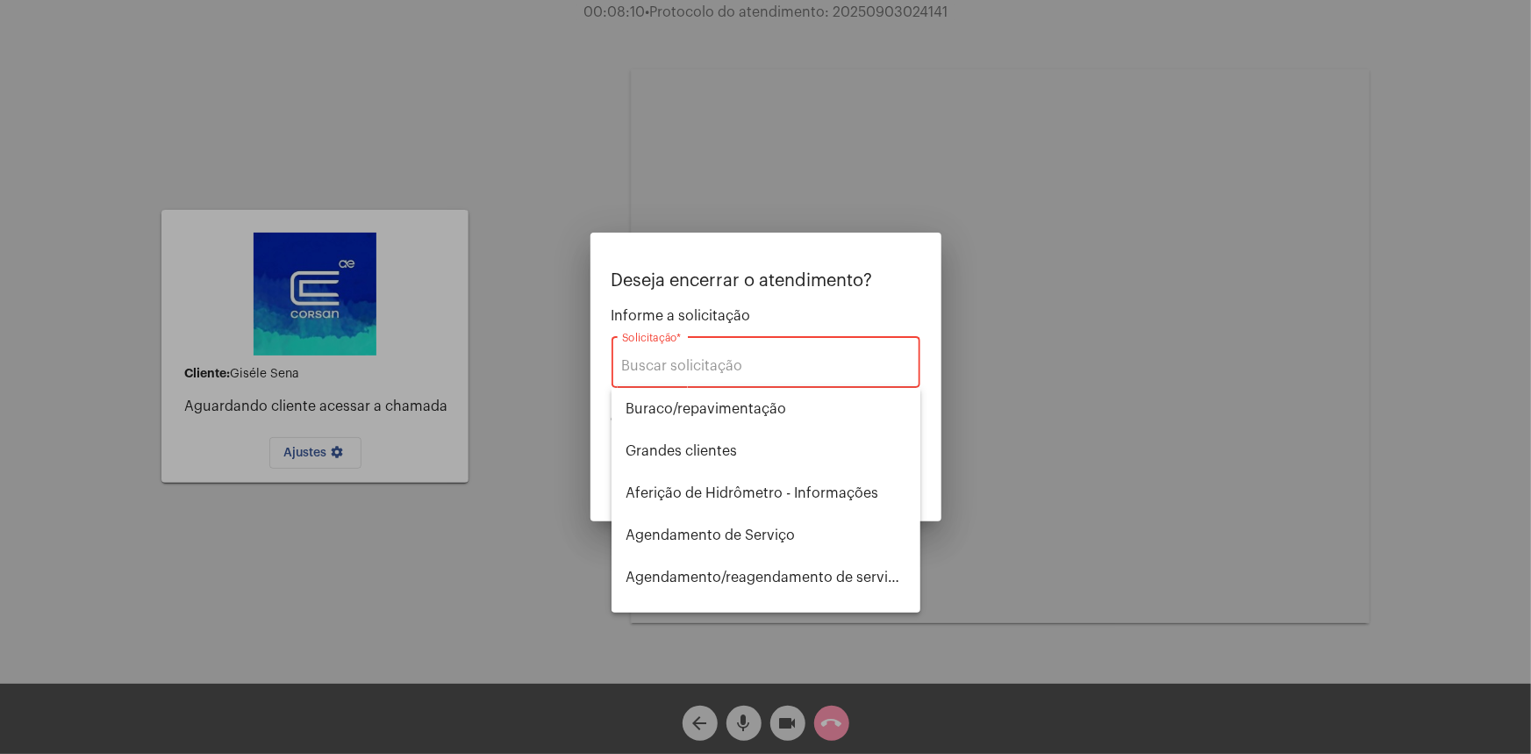
click at [768, 348] on div "Solicitação *" at bounding box center [766, 360] width 288 height 55
click at [763, 370] on input "Solicitação *" at bounding box center [766, 366] width 288 height 16
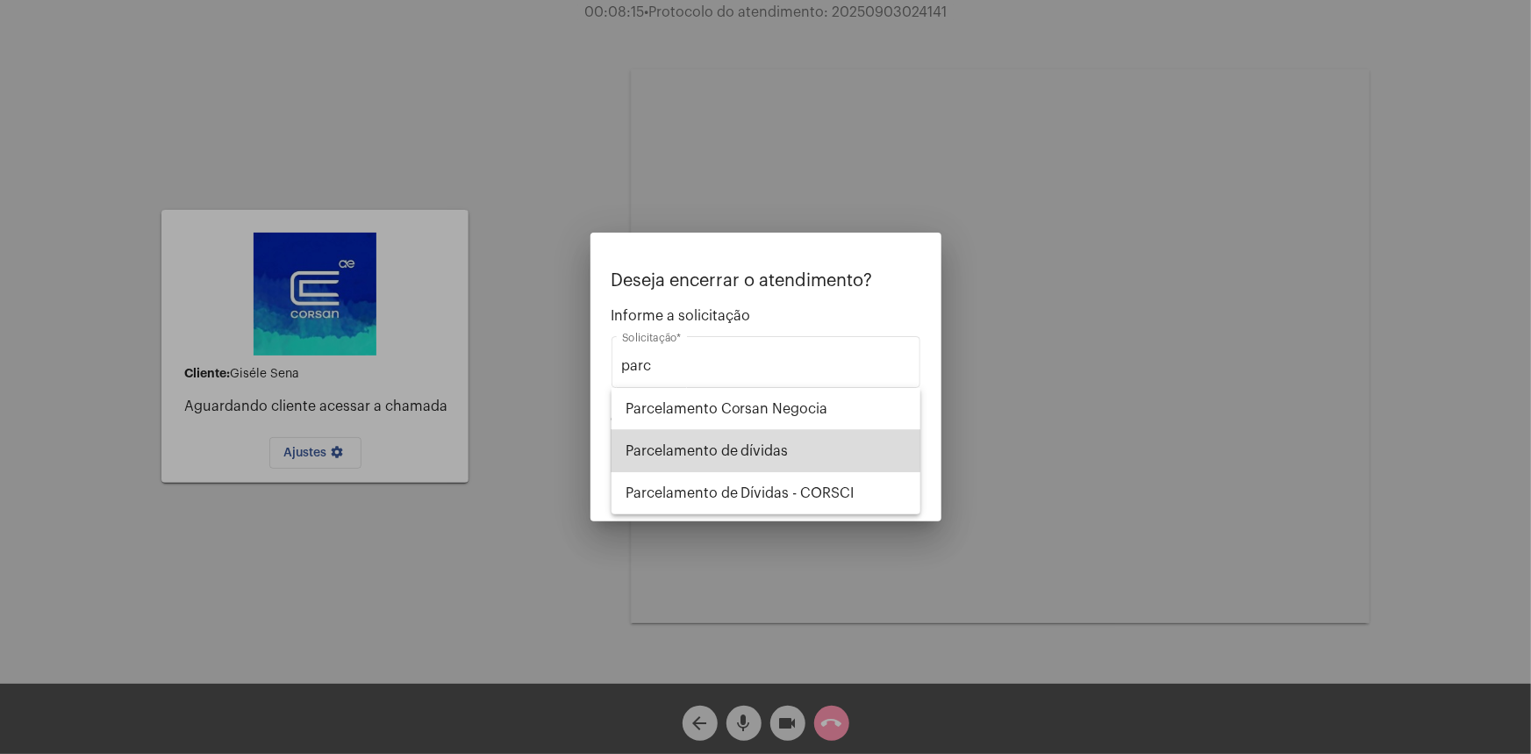
click at [765, 432] on span "Parcelamento de dívidas" at bounding box center [766, 451] width 281 height 42
type input "Parcelamento de dívidas"
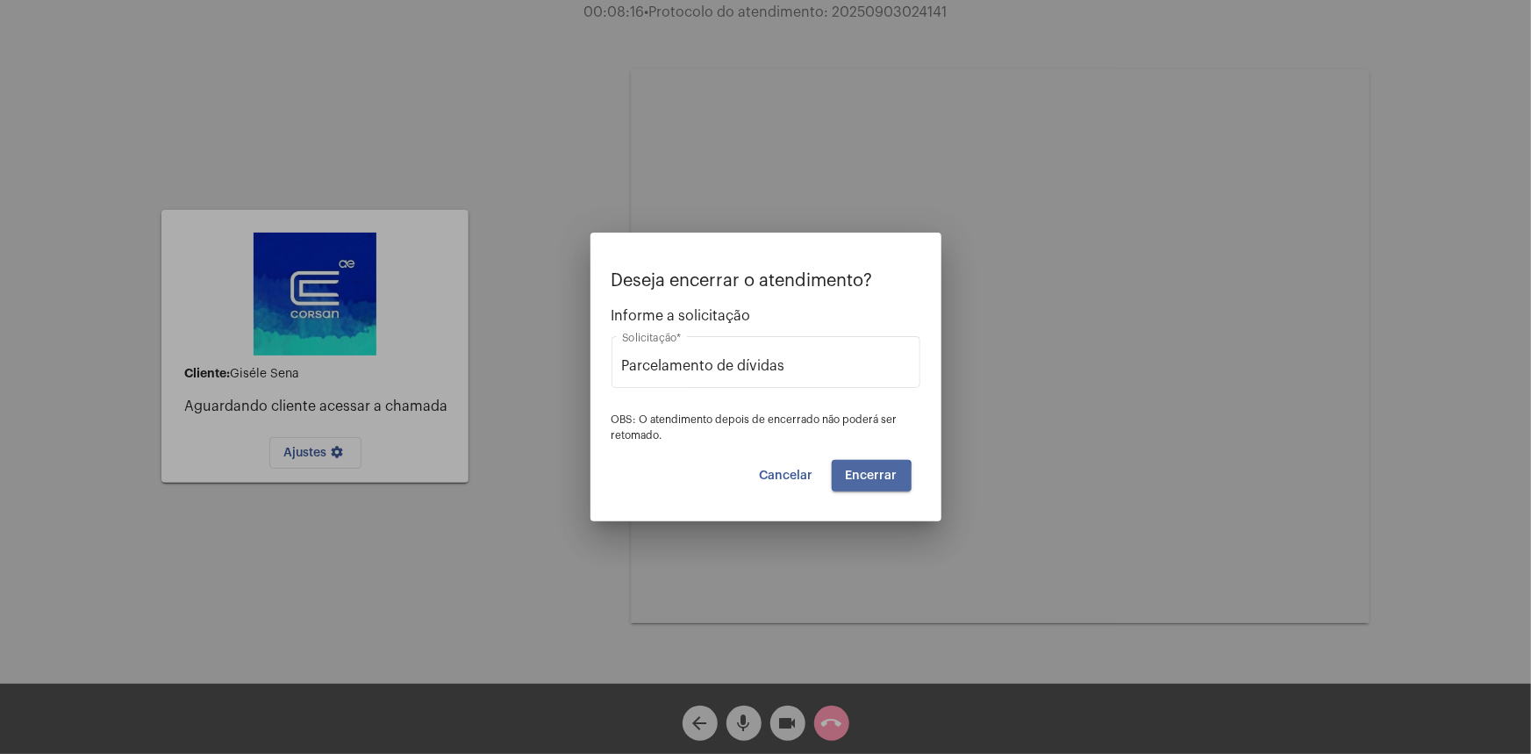
click at [867, 478] on span "Encerrar" at bounding box center [872, 475] width 52 height 12
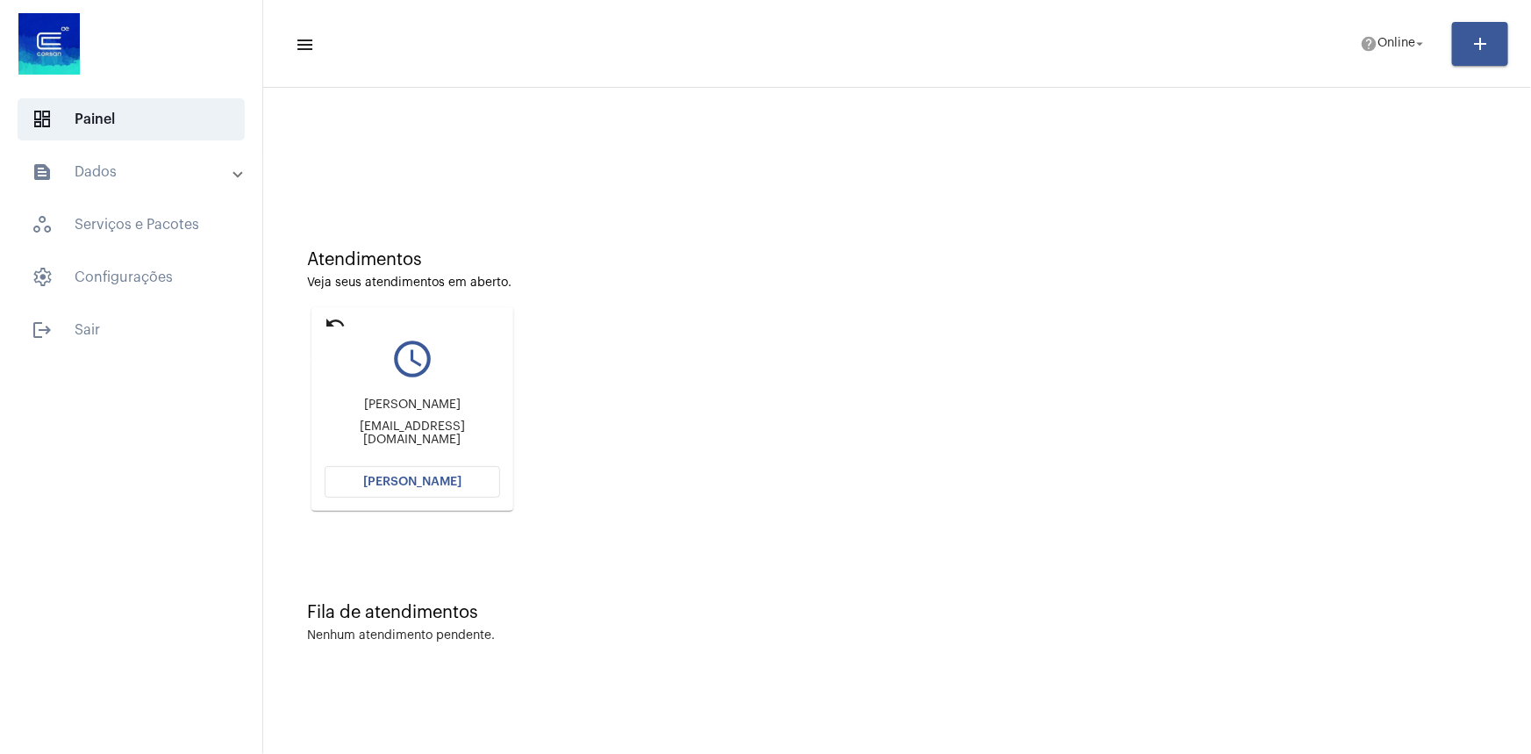
click at [345, 322] on mat-icon "undo" at bounding box center [335, 322] width 21 height 21
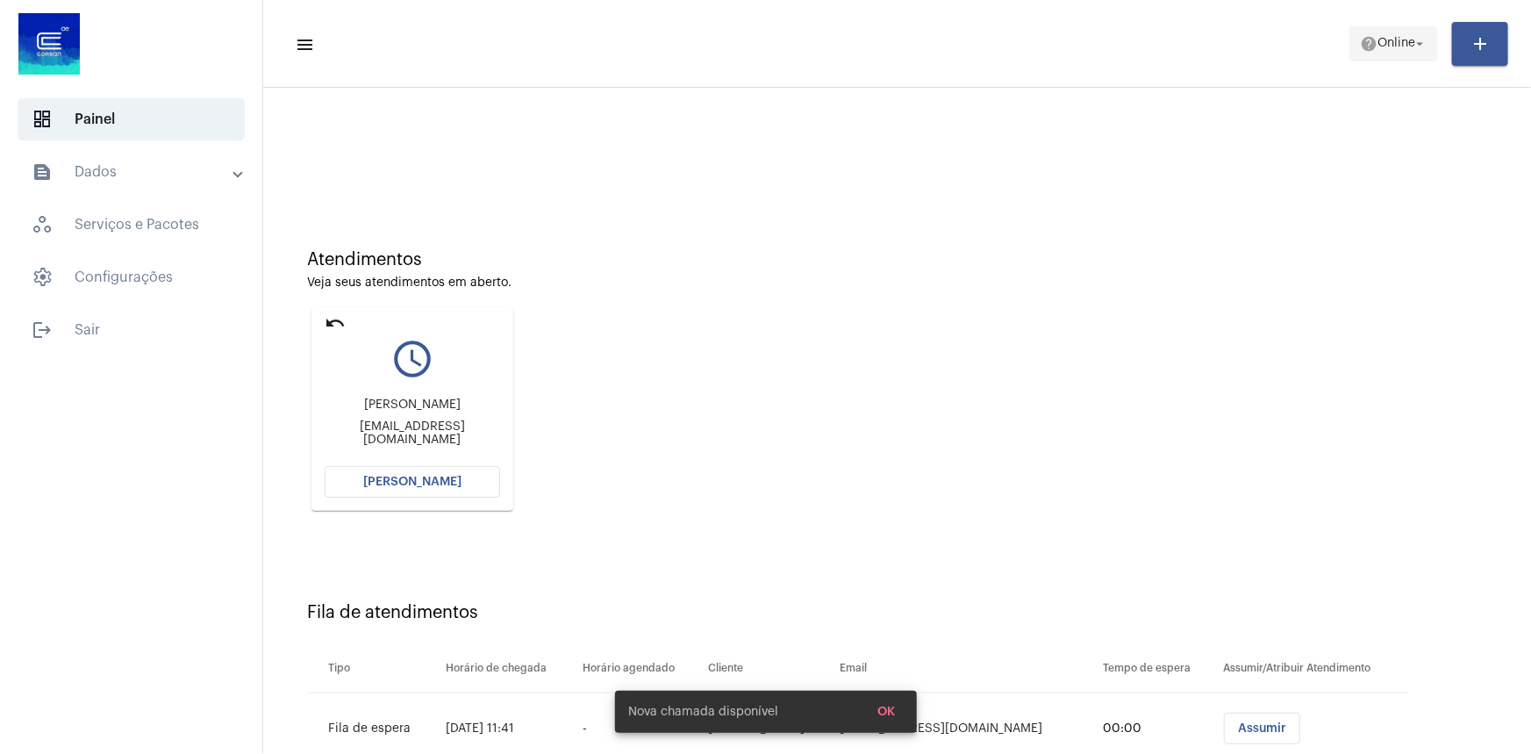
click at [1423, 56] on span "help Online arrow_drop_down" at bounding box center [1394, 43] width 68 height 32
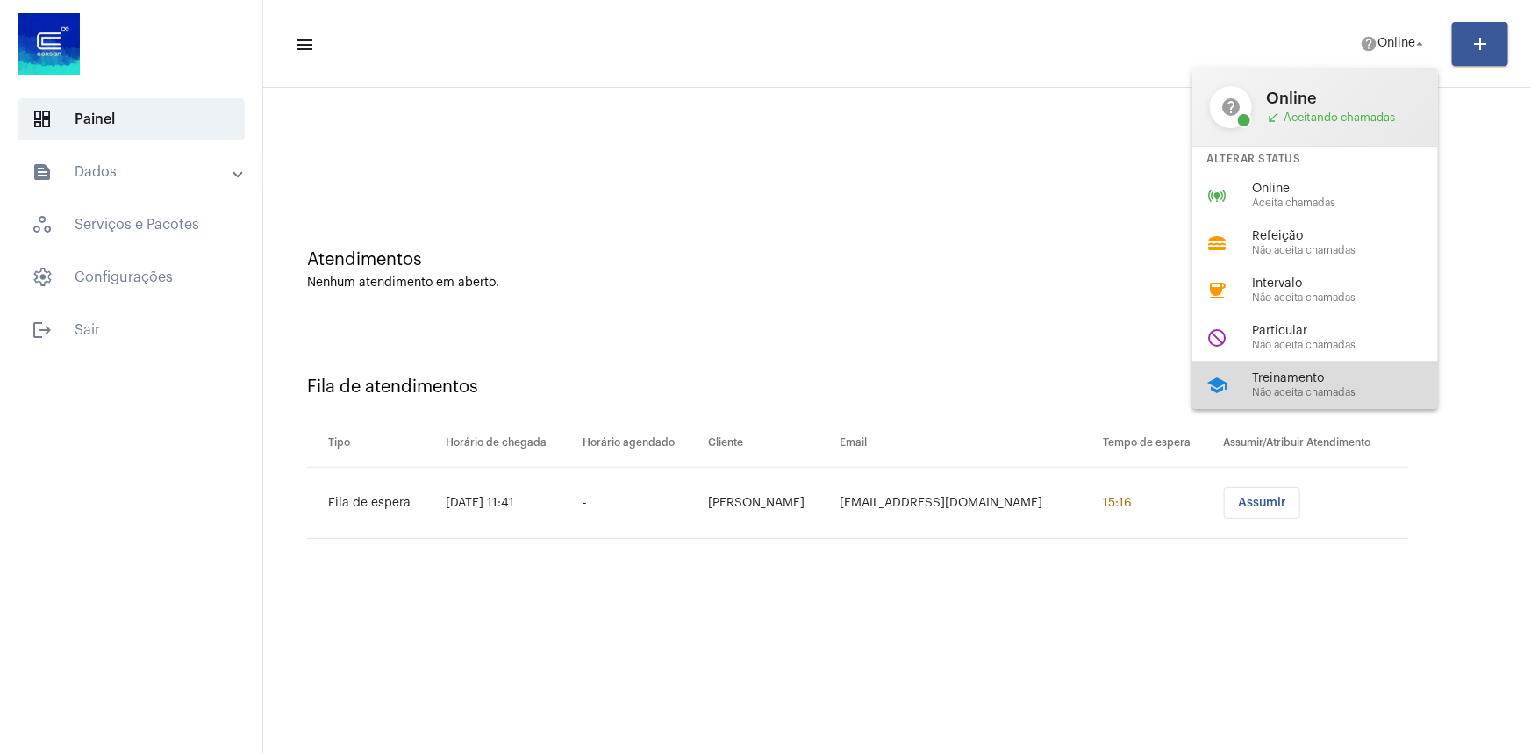
click at [1306, 383] on span "Treinamento" at bounding box center [1352, 378] width 200 height 13
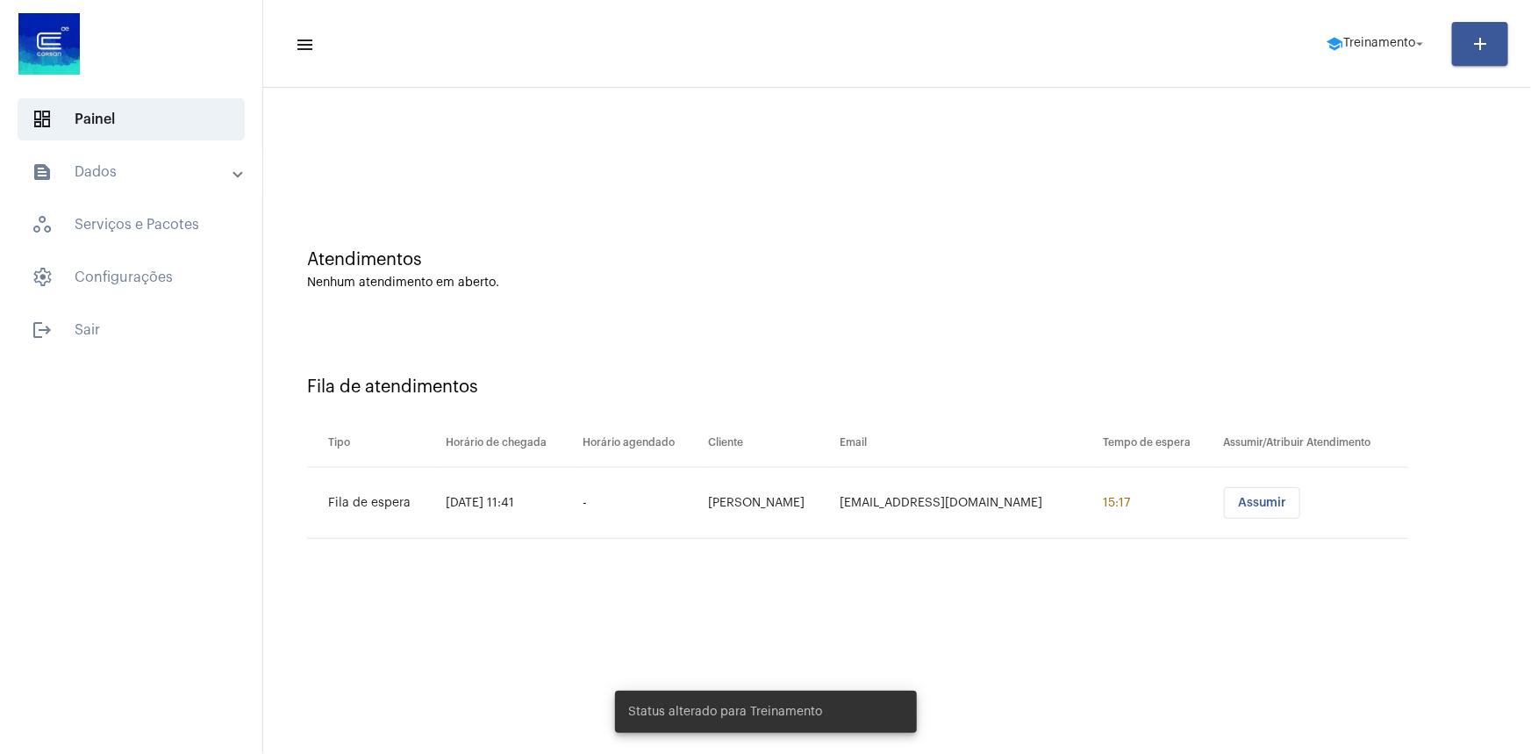
click at [936, 111] on div at bounding box center [897, 147] width 1250 height 101
